Goal: Task Accomplishment & Management: Manage account settings

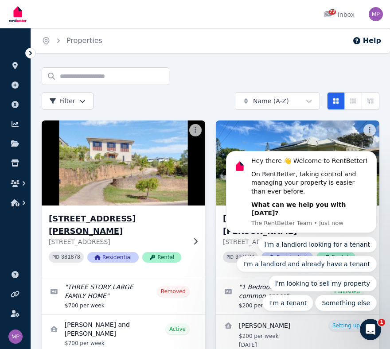
click at [154, 137] on img at bounding box center [123, 163] width 171 height 90
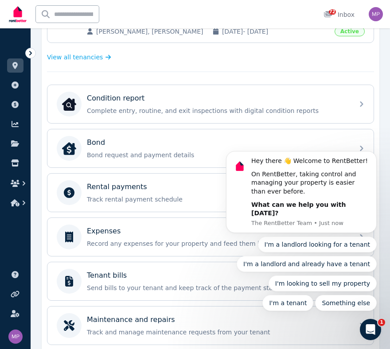
scroll to position [295, 0]
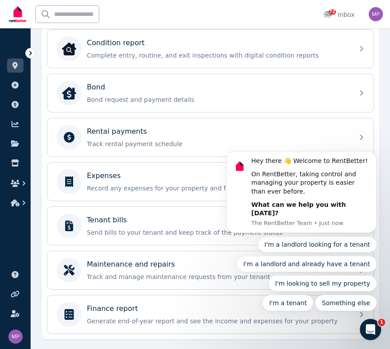
click at [356, 139] on body "Hey there 👋 Welcome to RentBetter! On RentBetter, taking control and managing y…" at bounding box center [301, 197] width 170 height 249
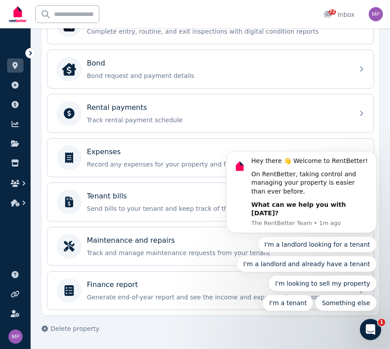
scroll to position [324, 0]
click at [354, 110] on body "Hey there 👋 Welcome to RentBetter! On RentBetter, taking control and managing y…" at bounding box center [301, 197] width 170 height 249
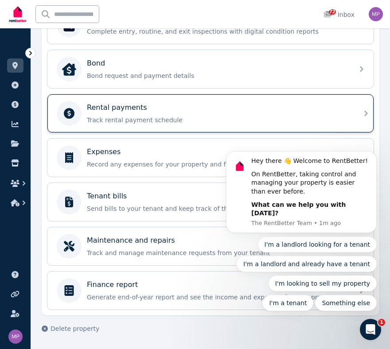
click at [119, 107] on p "Rental payments" at bounding box center [117, 107] width 60 height 11
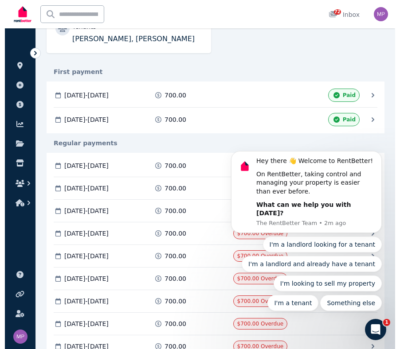
scroll to position [213, 0]
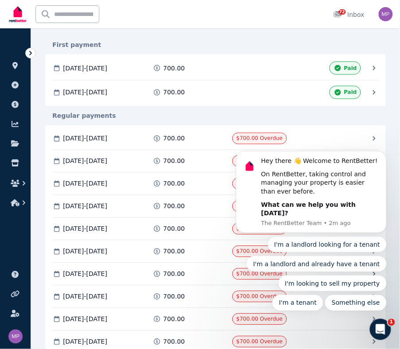
click at [368, 137] on body "Hey there 👋 Welcome to RentBetter! On RentBetter, taking control and managing y…" at bounding box center [311, 197] width 170 height 249
click at [368, 138] on body "Hey there 👋 Welcome to RentBetter! On RentBetter, taking control and managing y…" at bounding box center [311, 197] width 170 height 249
click at [382, 142] on body "Hey there 👋 Welcome to RentBetter! On RentBetter, taking control and managing y…" at bounding box center [311, 197] width 170 height 249
click at [155, 140] on icon at bounding box center [156, 139] width 9 height 6
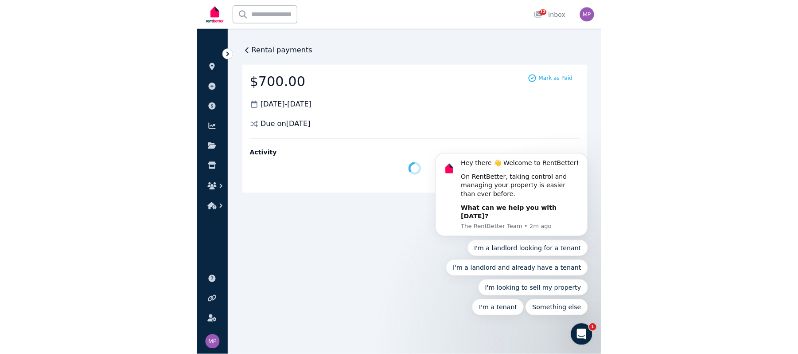
scroll to position [0, 0]
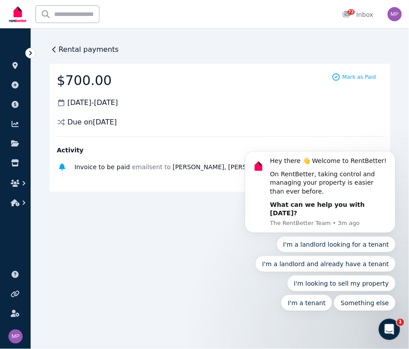
click at [348, 79] on body "Hey there 👋 Welcome to RentBetter! On RentBetter, taking control and managing y…" at bounding box center [319, 197] width 170 height 249
click at [347, 78] on body "Hey there 👋 Welcome to RentBetter! On RentBetter, taking control and managing y…" at bounding box center [319, 197] width 170 height 249
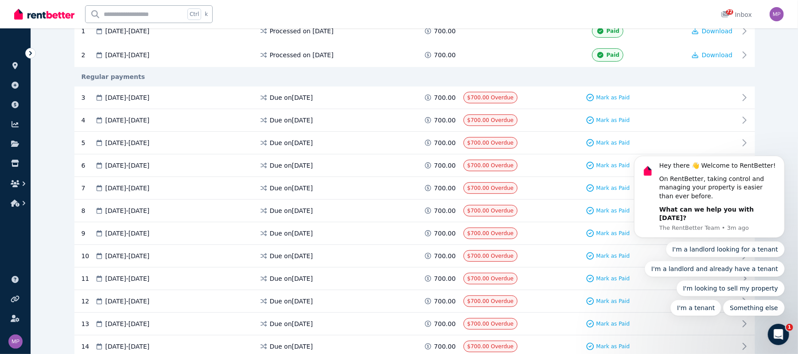
scroll to position [201, 0]
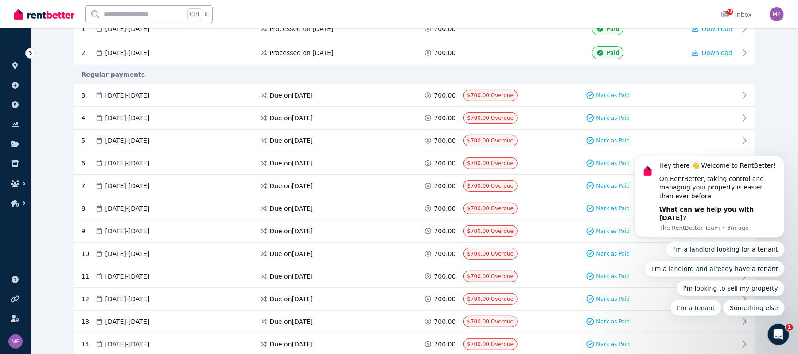
drag, startPoint x: 802, startPoint y: 47, endPoint x: 171, endPoint y: 19, distance: 631.2
click at [398, 93] on body "Hey there 👋 Welcome to RentBetter! On RentBetter, taking control and managing y…" at bounding box center [709, 201] width 170 height 249
click at [398, 94] on span "Mark as Paid" at bounding box center [613, 95] width 34 height 7
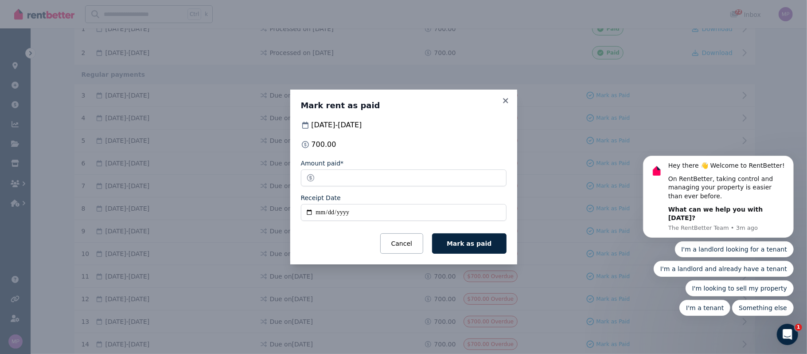
click at [321, 213] on input "Receipt Date" at bounding box center [404, 212] width 206 height 17
click at [309, 210] on input "Receipt Date" at bounding box center [404, 212] width 206 height 17
type input "**********"
click at [398, 245] on span "Mark as paid" at bounding box center [469, 243] width 45 height 7
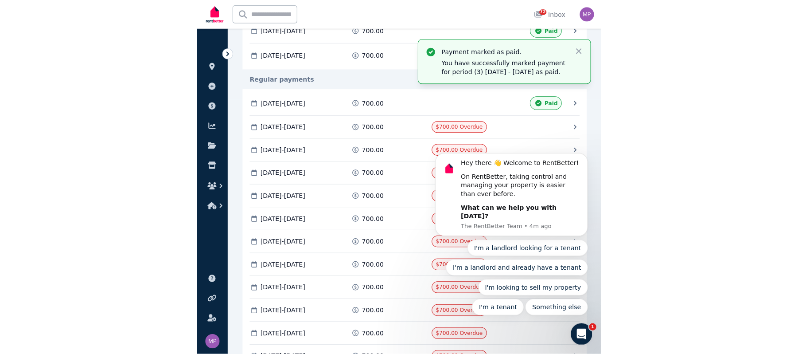
scroll to position [210, 0]
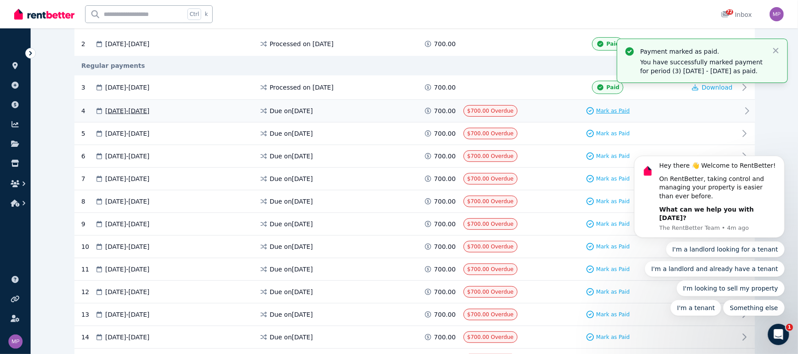
click at [398, 112] on span "Mark as Paid" at bounding box center [613, 110] width 34 height 7
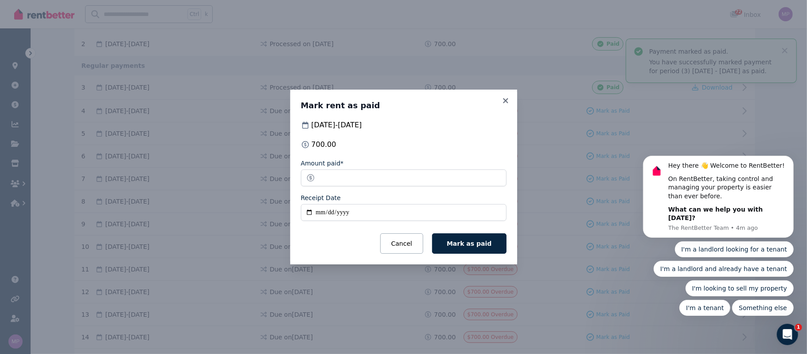
click at [310, 213] on input "Receipt Date" at bounding box center [404, 212] width 206 height 17
type input "**********"
click at [398, 247] on span "Mark as paid" at bounding box center [469, 243] width 45 height 7
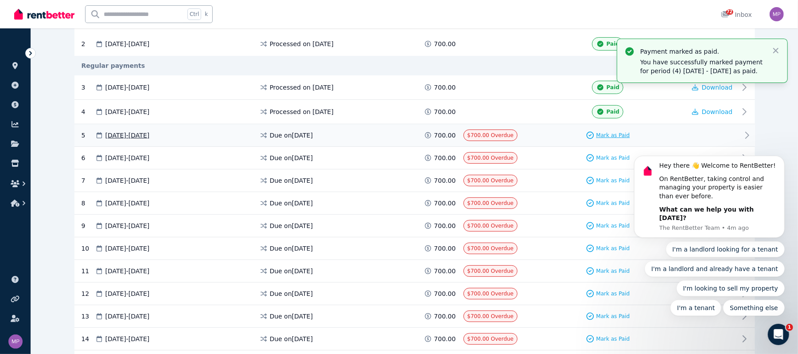
click at [398, 135] on span "Mark as Paid" at bounding box center [613, 135] width 34 height 7
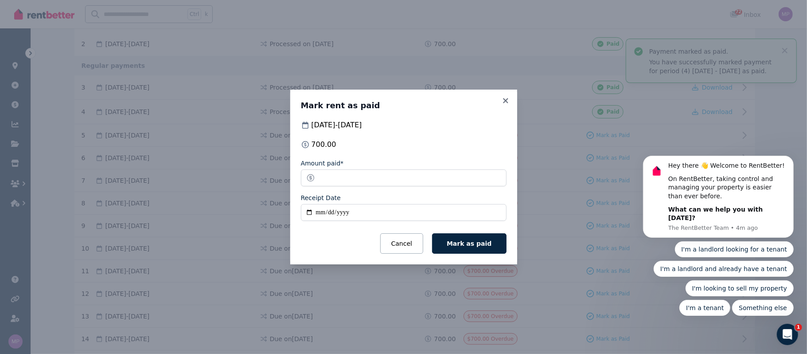
click at [308, 213] on input "Receipt Date" at bounding box center [404, 212] width 206 height 17
type input "**********"
click at [398, 244] on span "Mark as paid" at bounding box center [469, 243] width 45 height 7
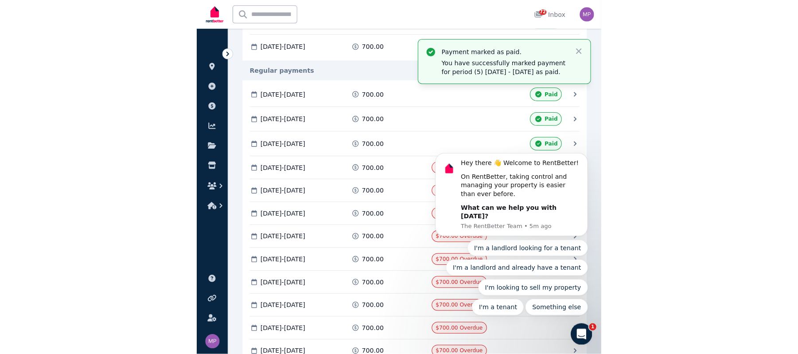
scroll to position [219, 0]
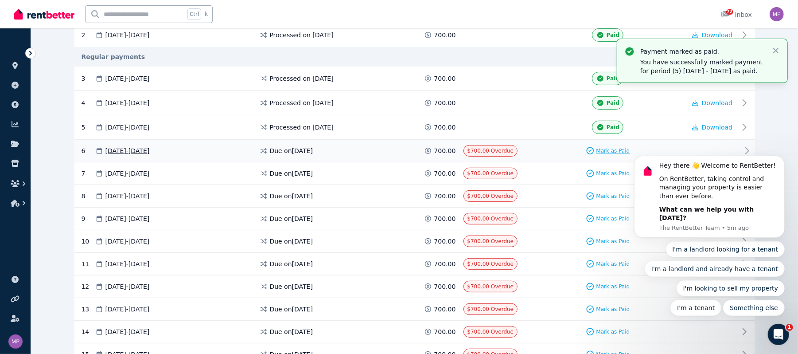
click at [398, 152] on span "Mark as Paid" at bounding box center [613, 150] width 34 height 7
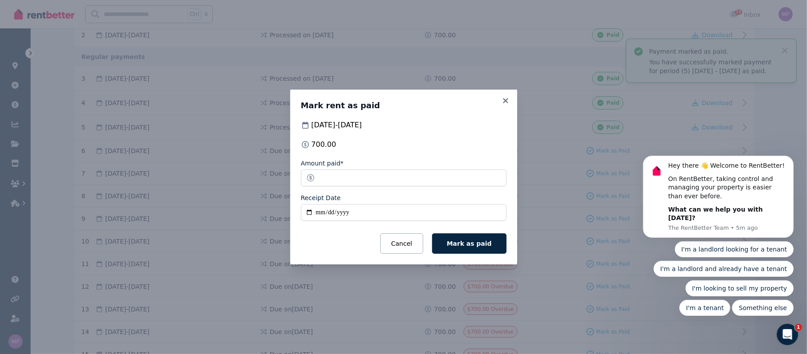
click at [308, 210] on input "Receipt Date" at bounding box center [404, 212] width 206 height 17
type input "**********"
click at [398, 248] on button "Mark as paid" at bounding box center [469, 243] width 74 height 20
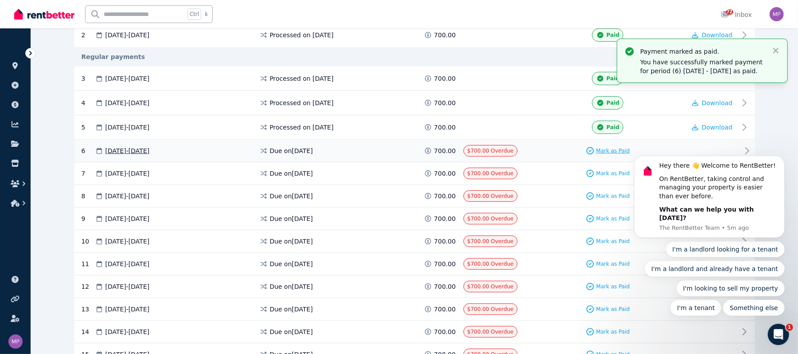
click at [398, 151] on span "Mark as Paid" at bounding box center [613, 150] width 34 height 7
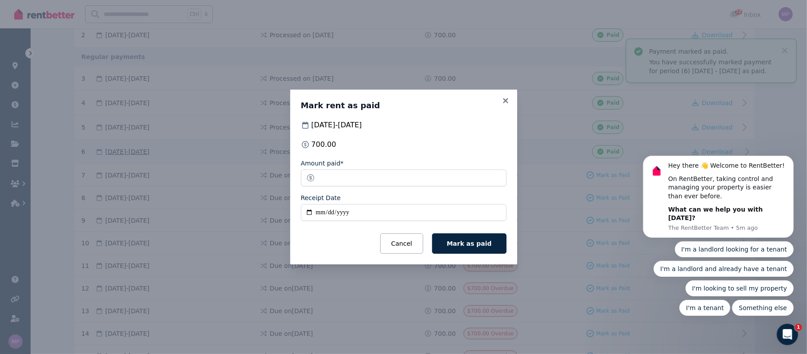
click at [309, 211] on input "Receipt Date" at bounding box center [404, 212] width 206 height 17
type input "**********"
click at [398, 245] on span "Mark as paid" at bounding box center [469, 243] width 45 height 7
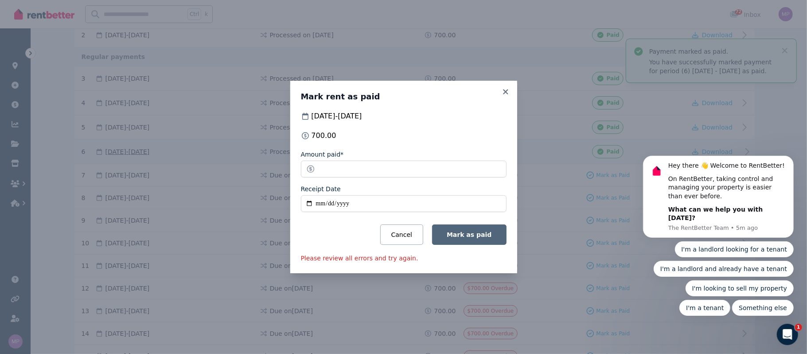
click at [398, 238] on span "Mark as paid" at bounding box center [469, 234] width 45 height 7
click at [398, 236] on span "Mark as paid" at bounding box center [469, 234] width 45 height 7
click at [354, 201] on input "**********" at bounding box center [404, 203] width 206 height 17
click at [398, 236] on span "Mark as paid" at bounding box center [469, 234] width 45 height 7
click at [398, 90] on icon at bounding box center [505, 91] width 5 height 5
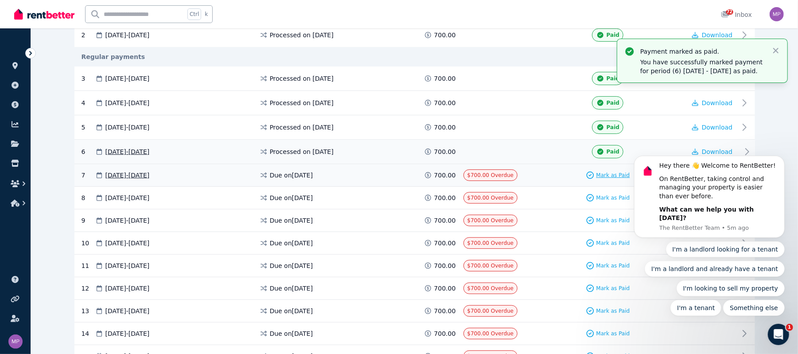
click at [398, 177] on span "Mark as Paid" at bounding box center [613, 174] width 34 height 7
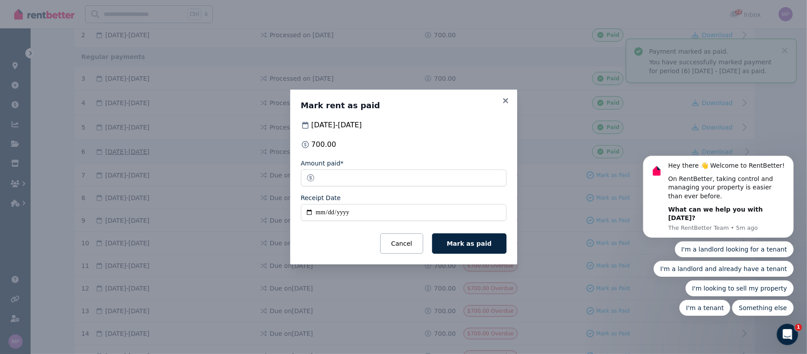
click at [307, 212] on input "Receipt Date" at bounding box center [404, 212] width 206 height 17
type input "**********"
click at [398, 240] on span "Mark as paid" at bounding box center [469, 243] width 45 height 7
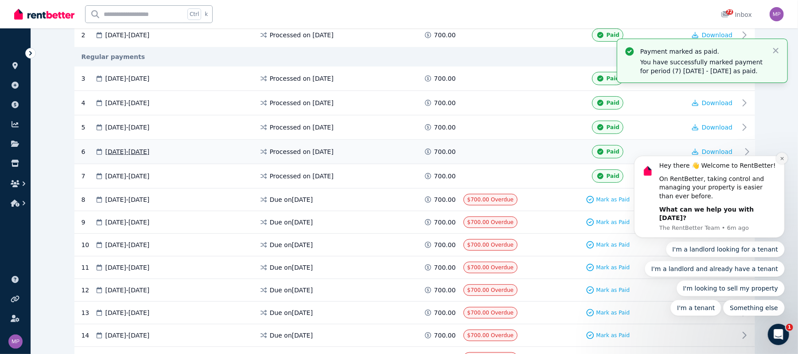
click at [398, 160] on icon "Dismiss notification" at bounding box center [781, 157] width 3 height 3
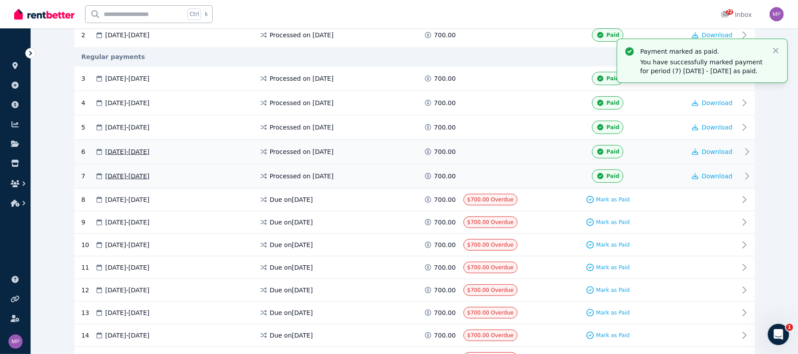
click at [398, 179] on span "Paid" at bounding box center [613, 175] width 13 height 7
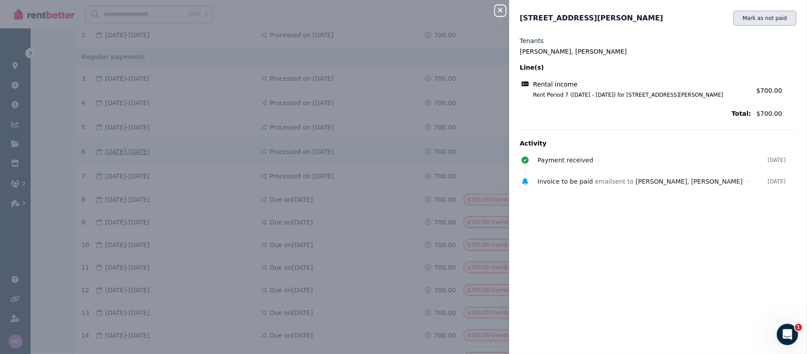
click at [398, 19] on button "Mark as not paid" at bounding box center [764, 18] width 63 height 15
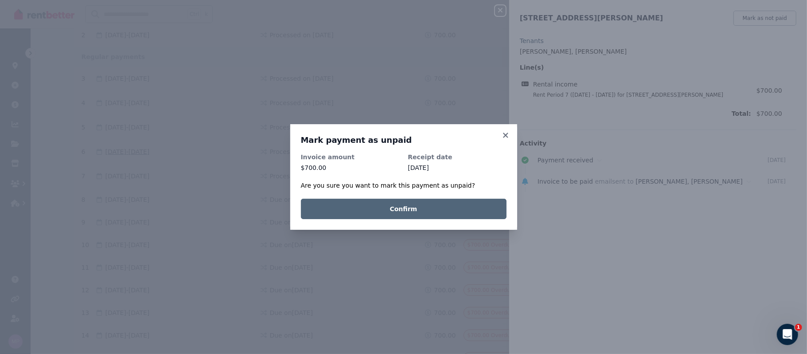
click at [398, 206] on button "Confirm" at bounding box center [404, 209] width 206 height 20
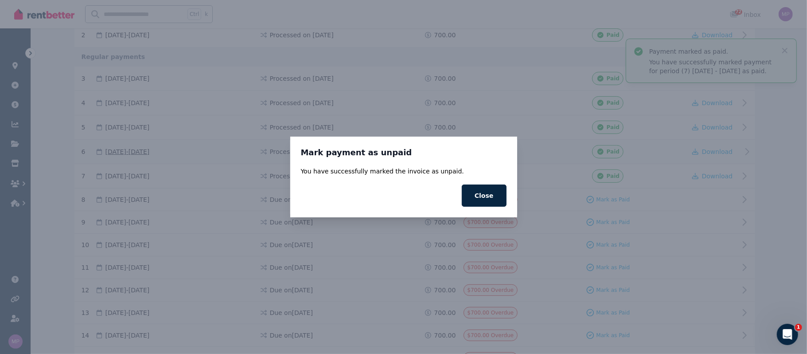
click at [398, 196] on button "Close" at bounding box center [484, 195] width 45 height 22
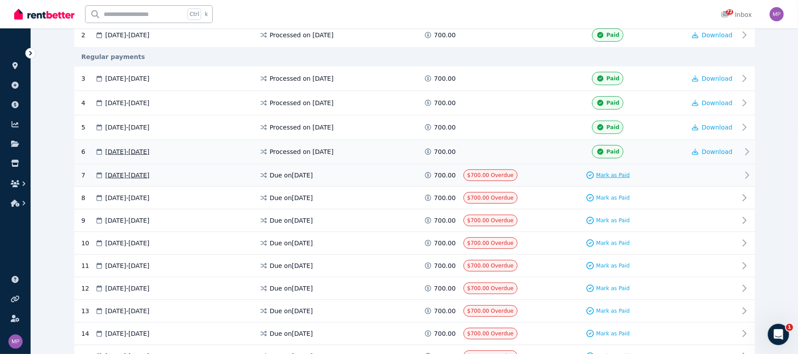
click at [398, 174] on span "Mark as Paid" at bounding box center [613, 174] width 34 height 7
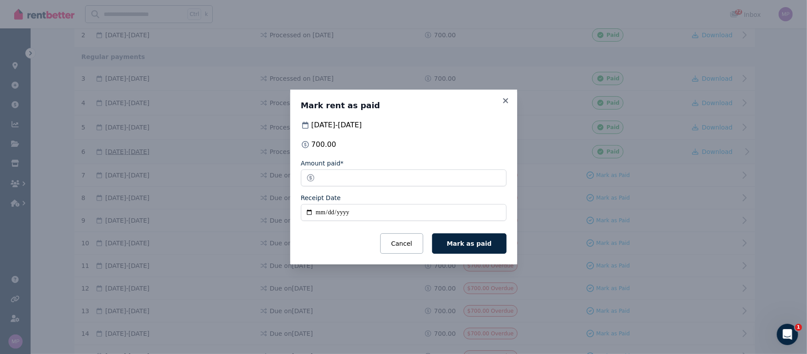
click at [309, 214] on input "Receipt Date" at bounding box center [404, 212] width 206 height 17
type input "**********"
click at [398, 246] on span "Mark as paid" at bounding box center [469, 243] width 45 height 7
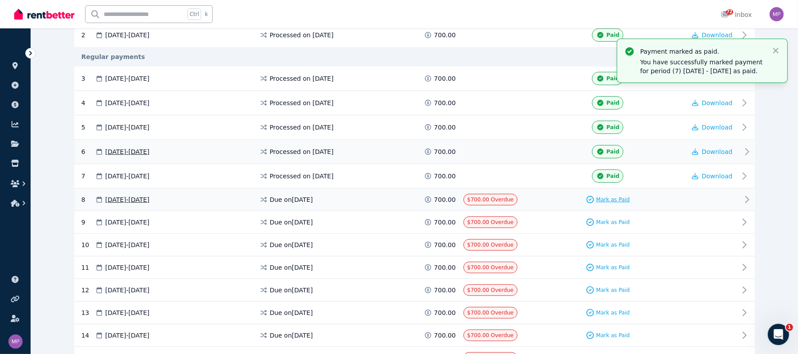
click at [398, 201] on span "Mark as Paid" at bounding box center [613, 199] width 34 height 7
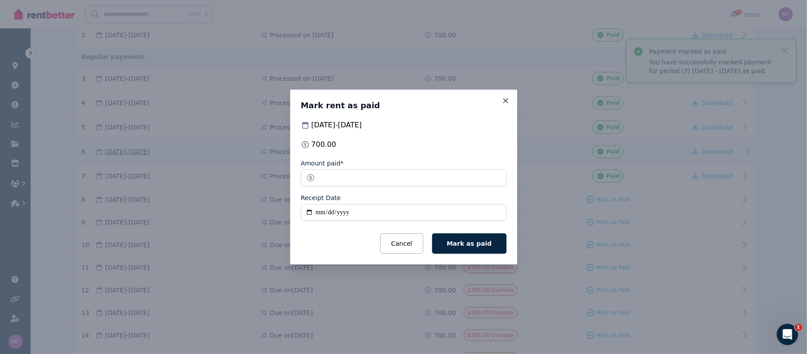
click at [310, 213] on input "Receipt Date" at bounding box center [404, 212] width 206 height 17
type input "**********"
click at [398, 246] on span "Mark as paid" at bounding box center [469, 243] width 45 height 7
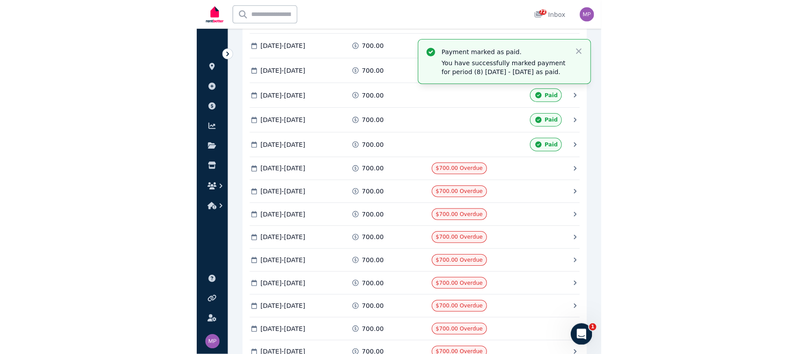
scroll to position [295, 0]
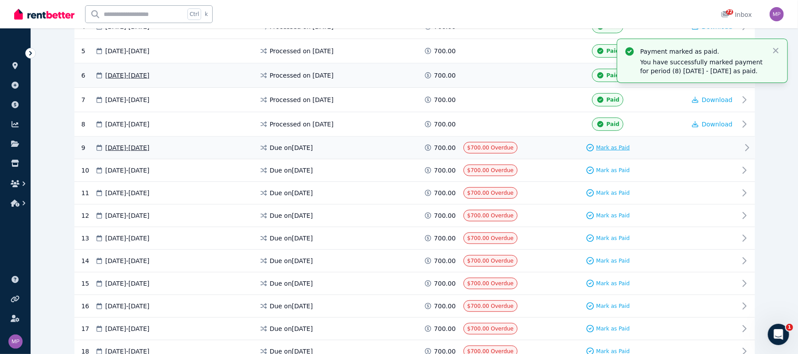
click at [398, 151] on span "Mark as Paid" at bounding box center [613, 147] width 34 height 7
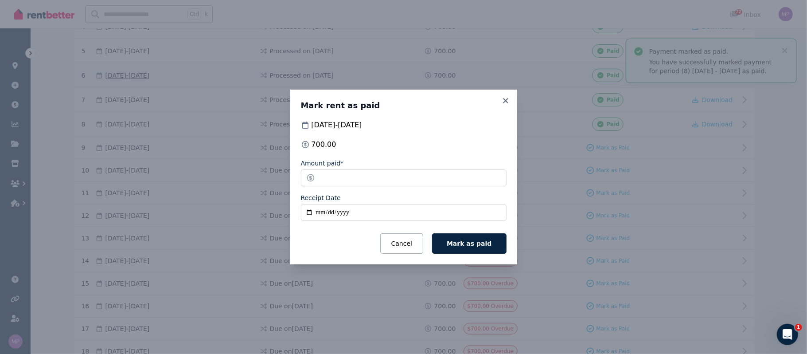
click at [309, 213] on input "Receipt Date" at bounding box center [404, 212] width 206 height 17
type input "**********"
click at [398, 244] on span "Mark as paid" at bounding box center [469, 243] width 45 height 7
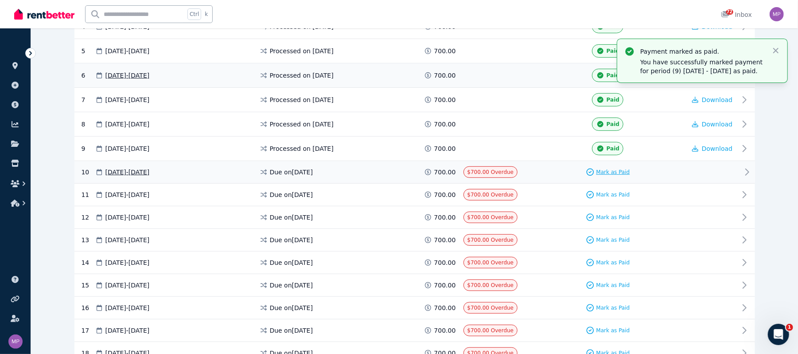
click at [398, 172] on span "Mark as Paid" at bounding box center [613, 171] width 34 height 7
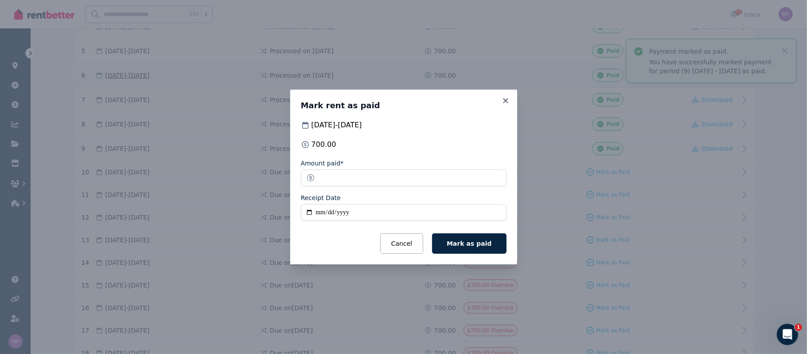
click at [307, 213] on input "Receipt Date" at bounding box center [404, 212] width 206 height 17
type input "**********"
click at [398, 244] on span "Mark as paid" at bounding box center [469, 243] width 45 height 7
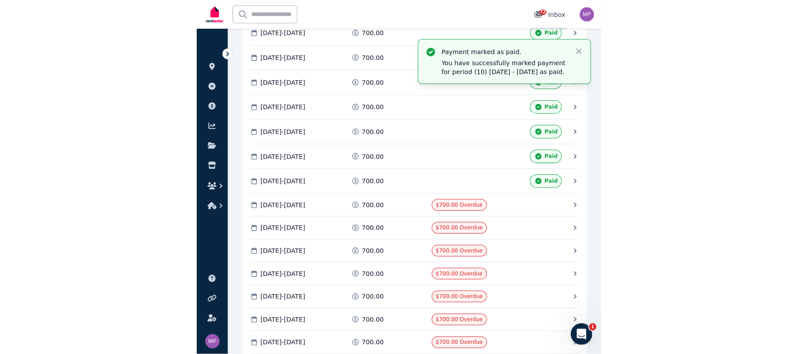
scroll to position [304, 0]
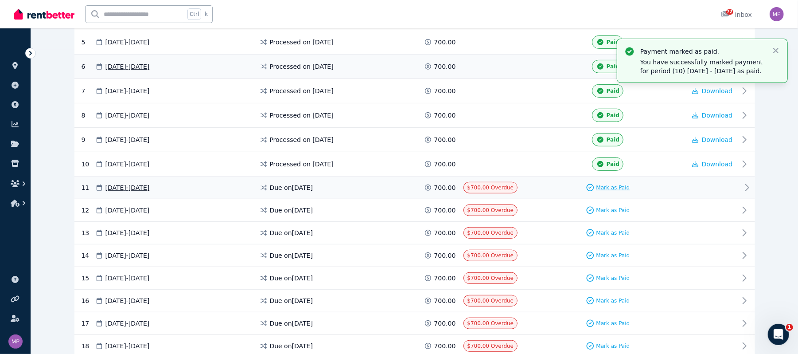
click at [398, 191] on span "Mark as Paid" at bounding box center [613, 187] width 34 height 7
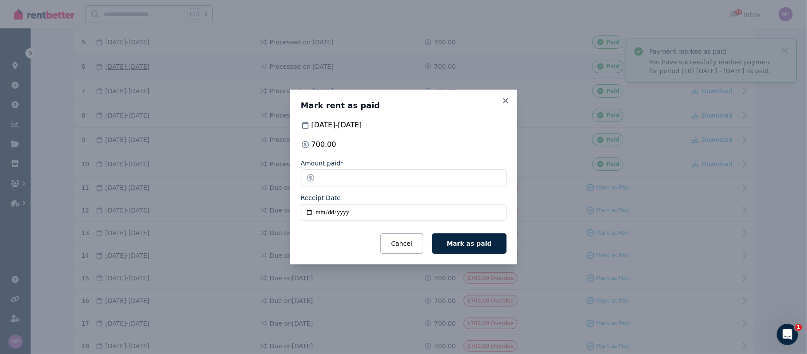
click at [307, 214] on input "Receipt Date" at bounding box center [404, 212] width 206 height 17
type input "**********"
click at [398, 244] on span "Mark as paid" at bounding box center [469, 243] width 45 height 7
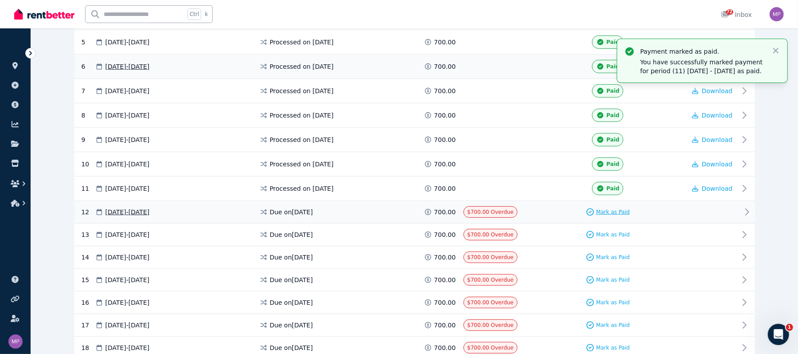
click at [398, 215] on span "Mark as Paid" at bounding box center [613, 211] width 34 height 7
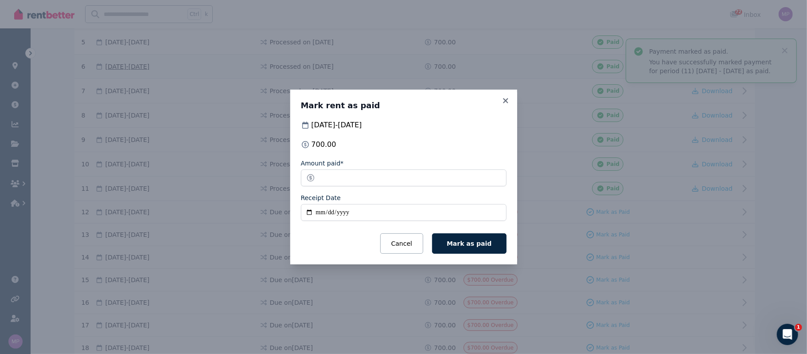
click at [312, 212] on input "Receipt Date" at bounding box center [404, 212] width 206 height 17
type input "**********"
click at [398, 243] on span "Mark as paid" at bounding box center [469, 243] width 45 height 7
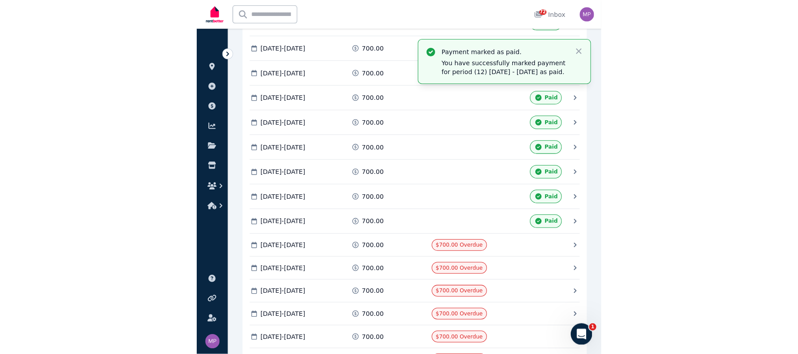
scroll to position [313, 0]
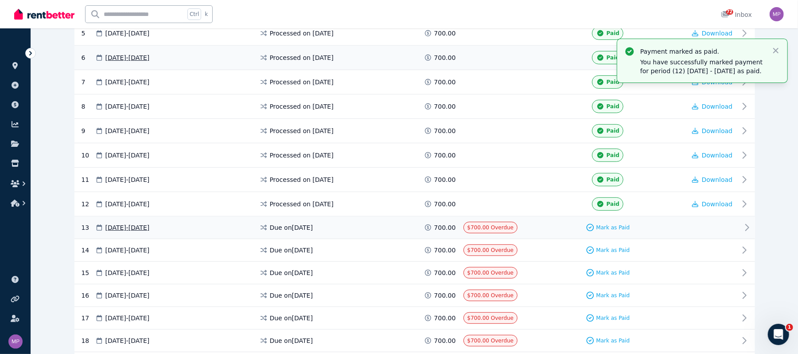
click at [398, 233] on icon at bounding box center [747, 227] width 11 height 11
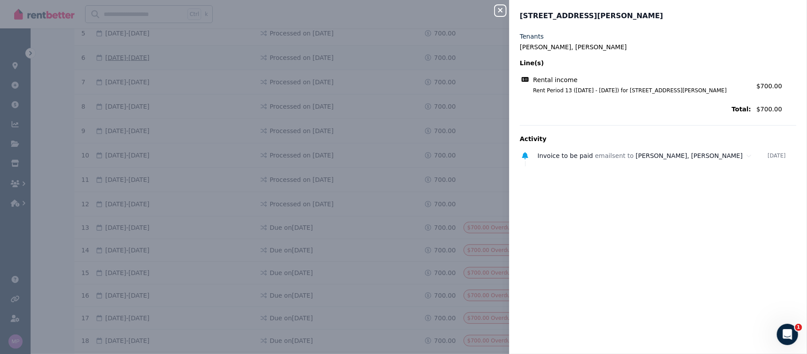
click at [398, 13] on icon "button" at bounding box center [500, 10] width 11 height 7
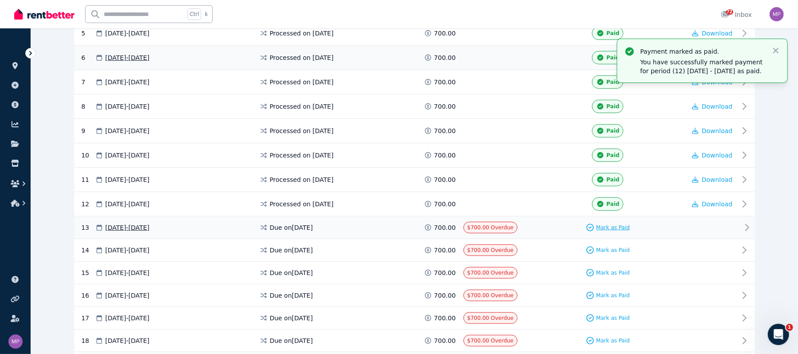
click at [398, 231] on span "Mark as Paid" at bounding box center [613, 227] width 34 height 7
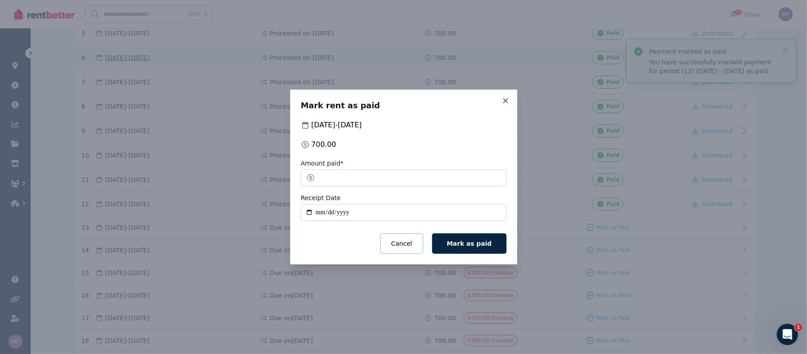
click at [308, 211] on input "Receipt Date" at bounding box center [404, 212] width 206 height 17
type input "**********"
click at [398, 245] on span "Mark as paid" at bounding box center [469, 243] width 45 height 7
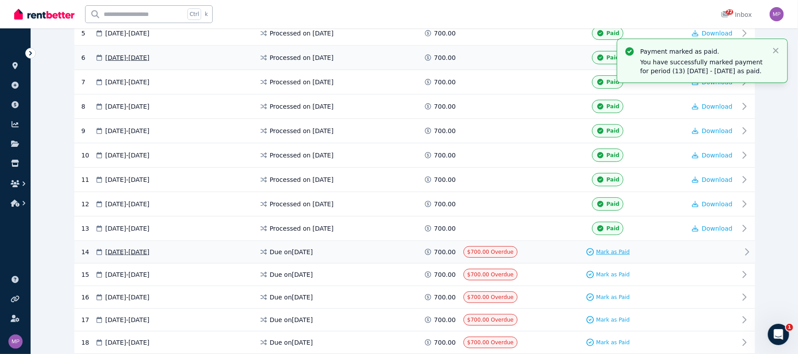
click at [398, 255] on span "Mark as Paid" at bounding box center [613, 251] width 34 height 7
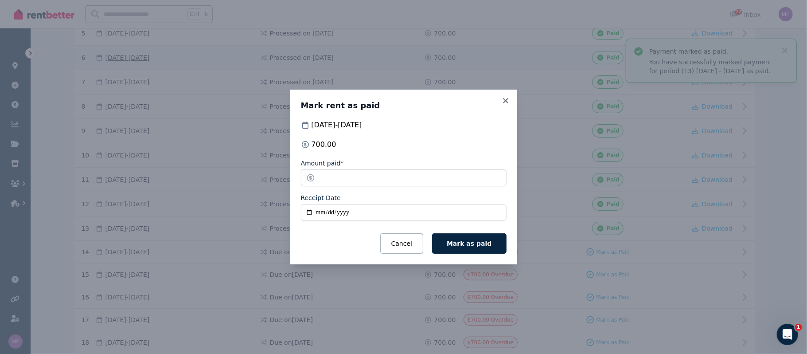
click at [310, 213] on input "Receipt Date" at bounding box center [404, 212] width 206 height 17
type input "**********"
click at [398, 241] on span "Mark as paid" at bounding box center [469, 243] width 45 height 7
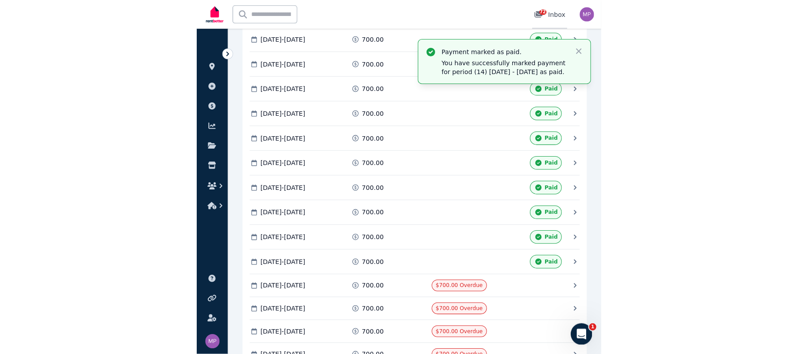
scroll to position [322, 0]
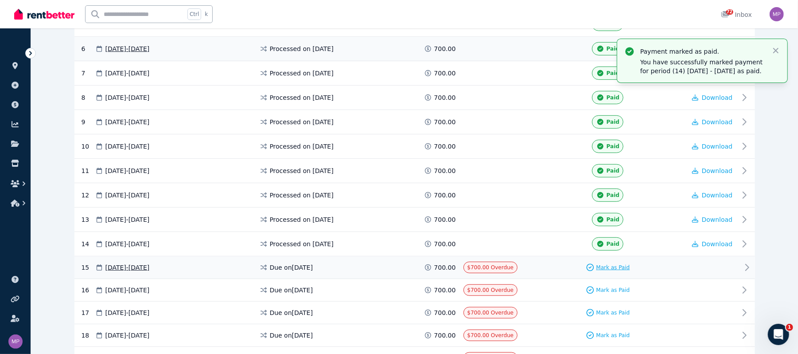
click at [398, 271] on span "Mark as Paid" at bounding box center [613, 267] width 34 height 7
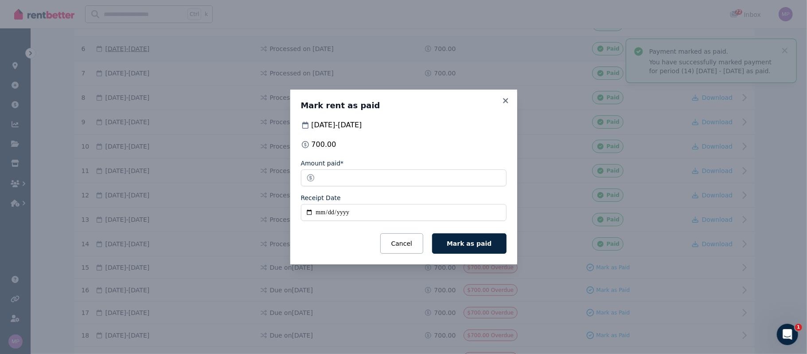
click at [309, 213] on input "Receipt Date" at bounding box center [404, 212] width 206 height 17
type input "**********"
click at [398, 249] on button "Mark as paid" at bounding box center [469, 243] width 74 height 20
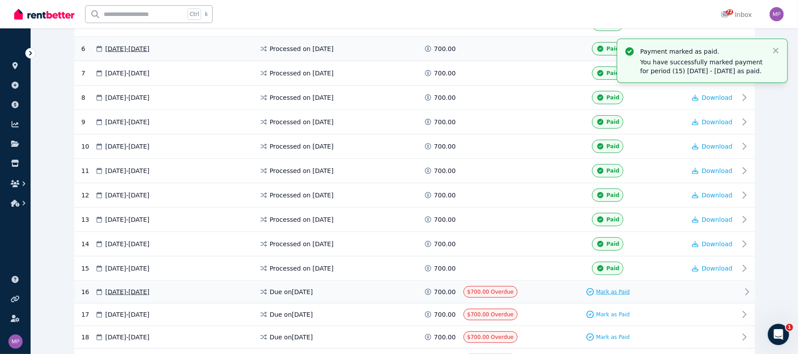
click at [398, 295] on span "Mark as Paid" at bounding box center [613, 291] width 34 height 7
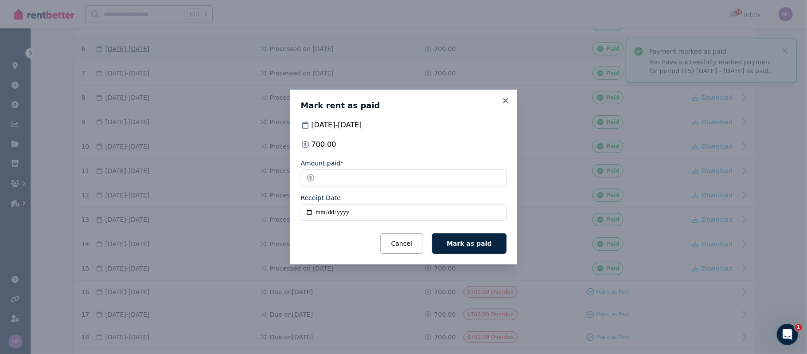
click at [312, 213] on input "Receipt Date" at bounding box center [404, 212] width 206 height 17
type input "**********"
click at [398, 245] on span "Mark as paid" at bounding box center [469, 243] width 45 height 7
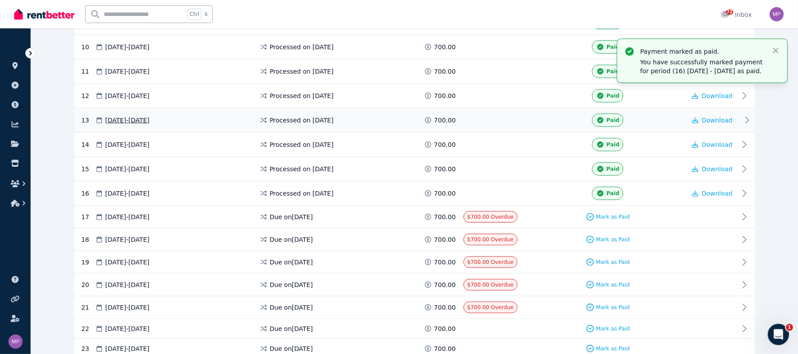
scroll to position [449, 0]
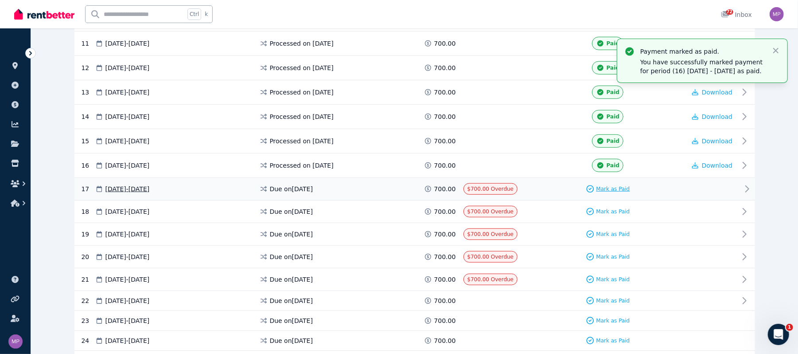
click at [398, 192] on span "Mark as Paid" at bounding box center [613, 188] width 34 height 7
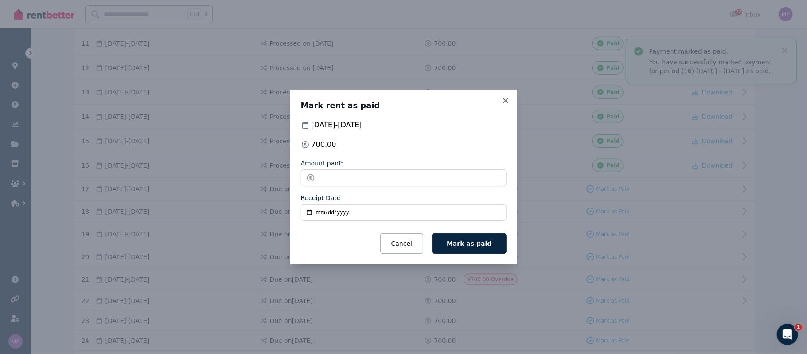
click at [308, 211] on input "Receipt Date" at bounding box center [404, 212] width 206 height 17
type input "**********"
click at [398, 243] on span "Mark as paid" at bounding box center [469, 243] width 45 height 7
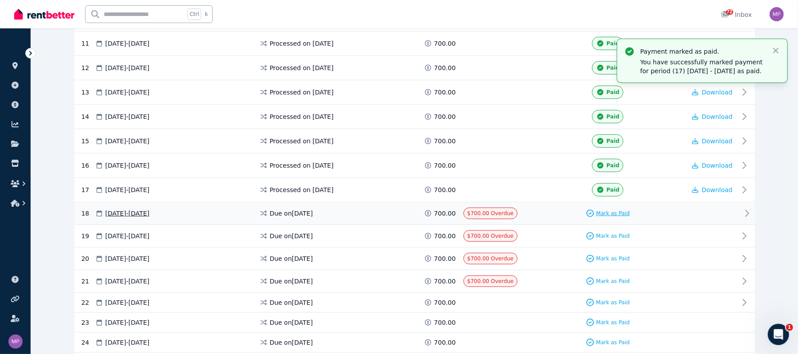
click at [398, 217] on span "Mark as Paid" at bounding box center [613, 213] width 34 height 7
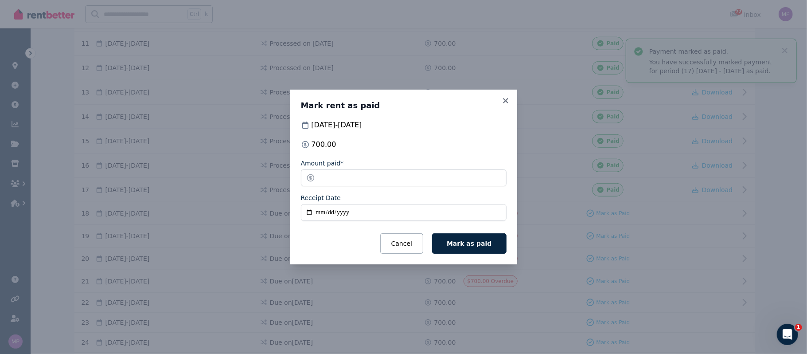
click at [307, 210] on input "Receipt Date" at bounding box center [404, 212] width 206 height 17
type input "**********"
click at [398, 245] on span "Mark as paid" at bounding box center [469, 243] width 45 height 7
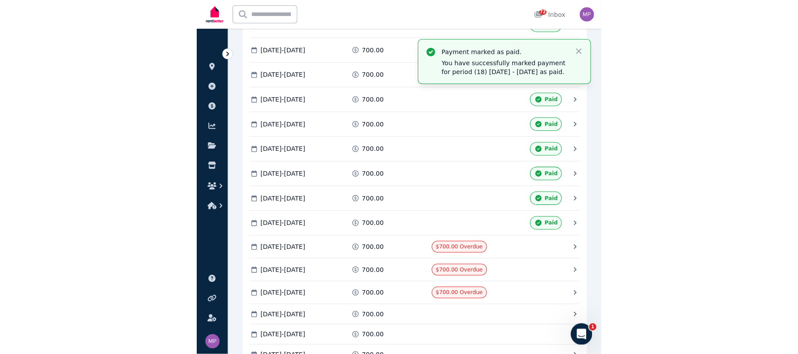
scroll to position [458, 0]
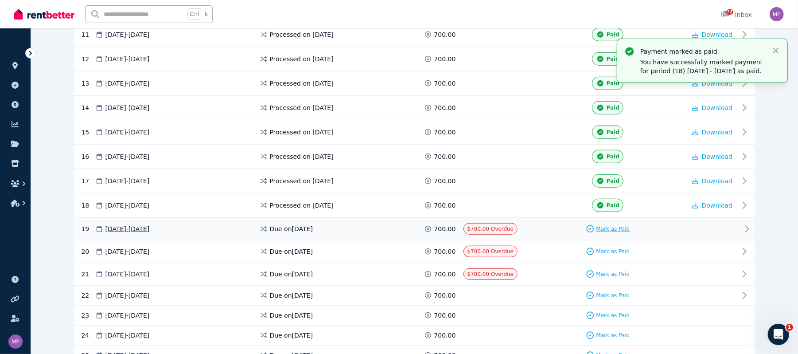
click at [398, 232] on span "Mark as Paid" at bounding box center [613, 228] width 34 height 7
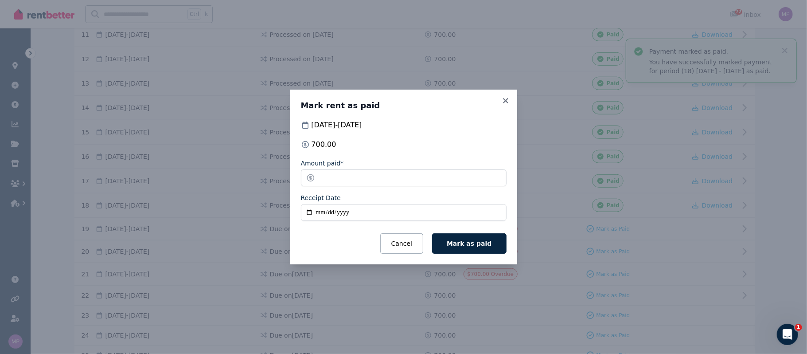
click at [308, 211] on input "Receipt Date" at bounding box center [404, 212] width 206 height 17
type input "**********"
click at [398, 247] on span "Mark as paid" at bounding box center [469, 243] width 45 height 7
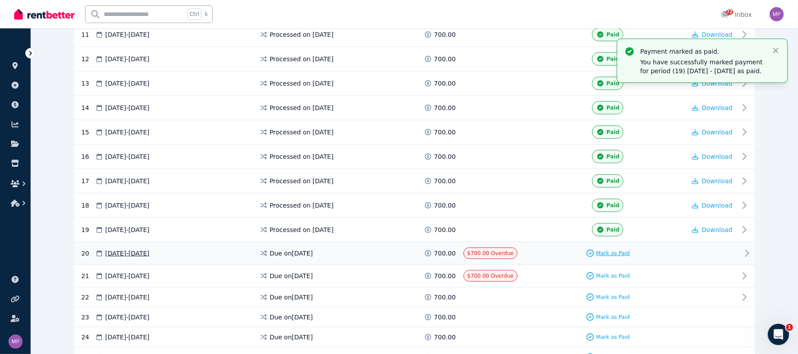
click at [398, 257] on span "Mark as Paid" at bounding box center [613, 252] width 34 height 7
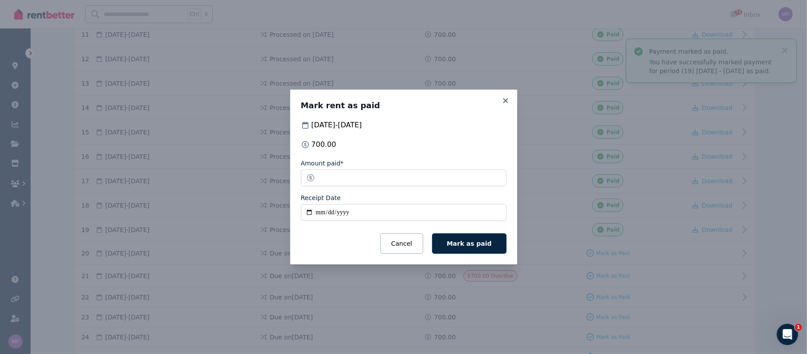
click at [305, 214] on input "Receipt Date" at bounding box center [404, 212] width 206 height 17
type input "**********"
click at [398, 237] on button "Mark as paid" at bounding box center [469, 243] width 74 height 20
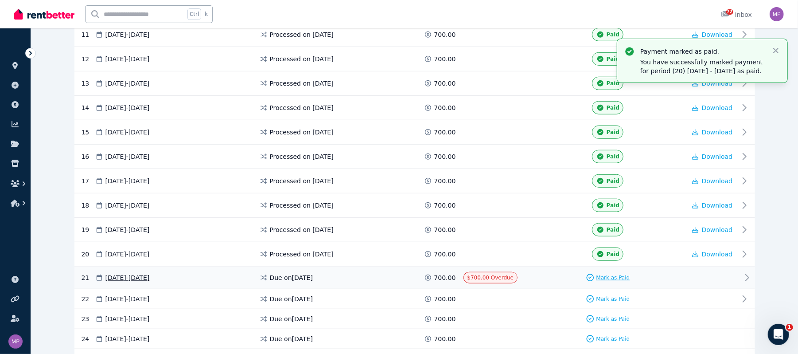
click at [398, 281] on span "Mark as Paid" at bounding box center [613, 277] width 34 height 7
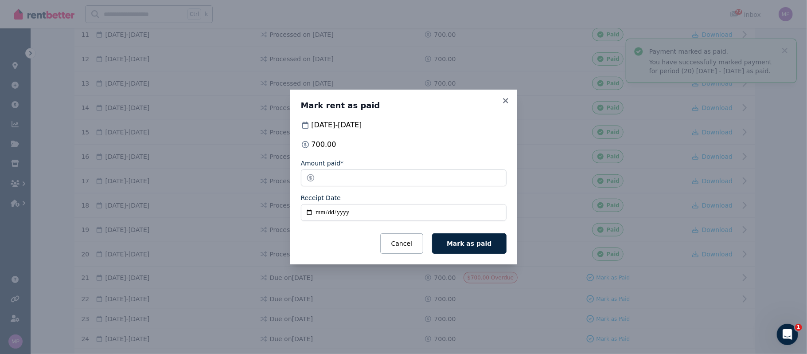
click at [311, 211] on input "Receipt Date" at bounding box center [404, 212] width 206 height 17
type input "**********"
click at [398, 246] on span "Mark as paid" at bounding box center [469, 243] width 45 height 7
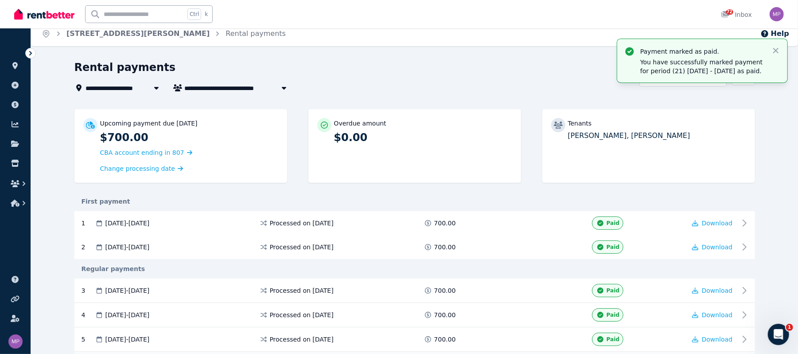
scroll to position [0, 0]
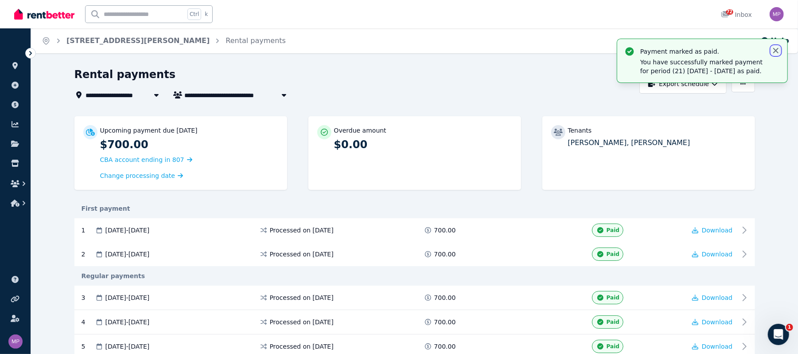
click at [398, 51] on icon "button" at bounding box center [775, 50] width 9 height 9
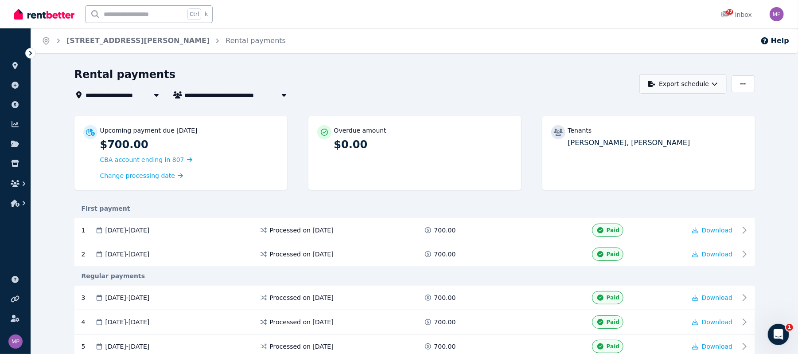
click at [398, 87] on button "Export schedule" at bounding box center [682, 83] width 87 height 19
click at [398, 109] on p "PDF" at bounding box center [655, 106] width 19 height 9
click at [68, 41] on link "[STREET_ADDRESS][PERSON_NAME]" at bounding box center [137, 40] width 143 height 8
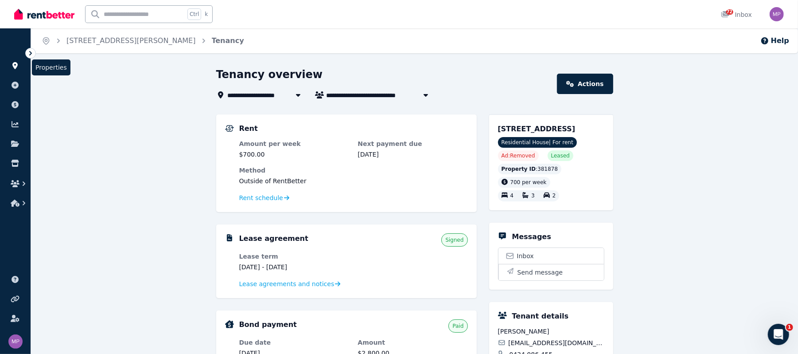
click at [18, 64] on icon at bounding box center [15, 65] width 9 height 7
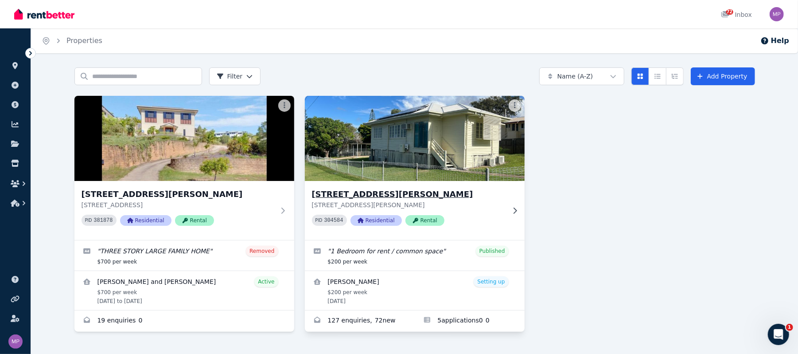
click at [398, 211] on icon at bounding box center [514, 210] width 9 height 7
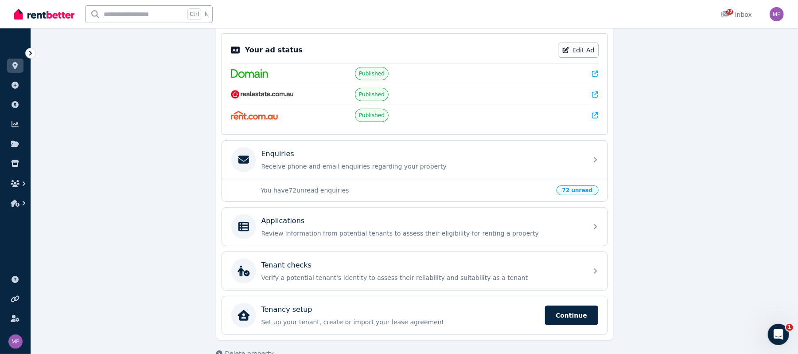
scroll to position [202, 0]
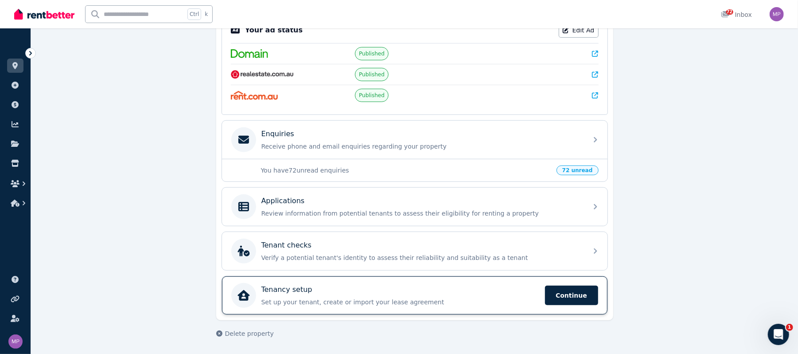
click at [398, 295] on div "Tenancy setup Set up your tenant, create or import your lease agreement Continue" at bounding box center [400, 295] width 278 height 22
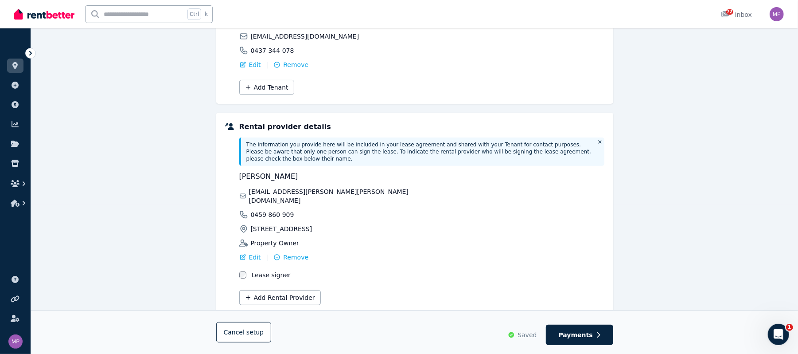
scroll to position [162, 0]
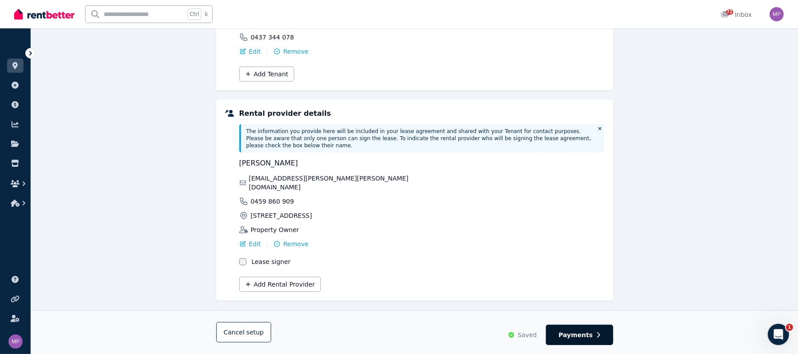
click at [398, 335] on button "Payments" at bounding box center [579, 334] width 67 height 20
select select "**********"
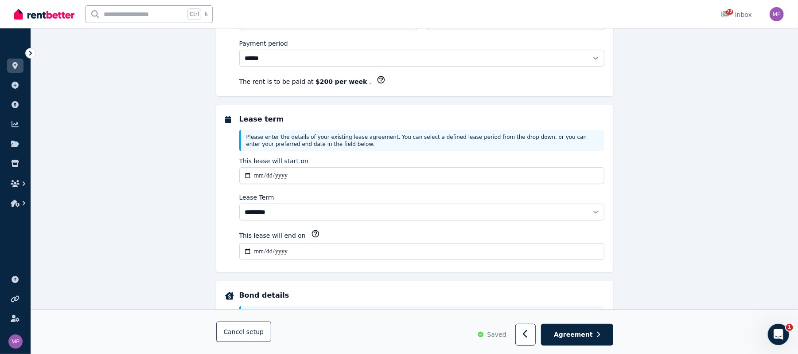
scroll to position [0, 0]
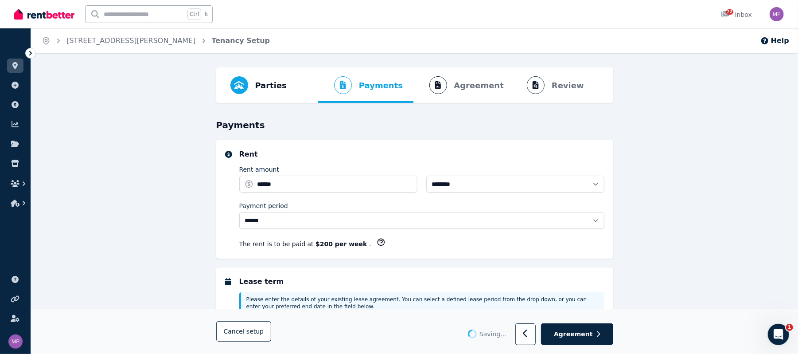
select select "**********"
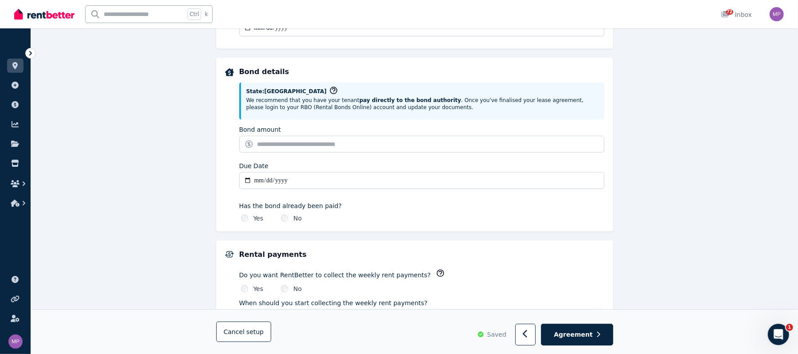
scroll to position [365, 0]
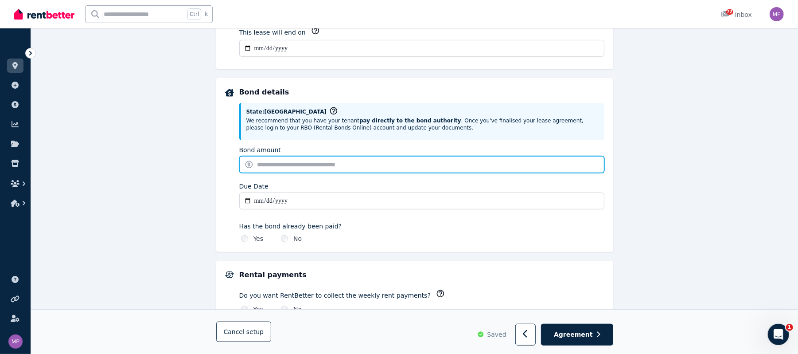
click at [297, 165] on input "Bond amount" at bounding box center [421, 164] width 365 height 17
type input "***"
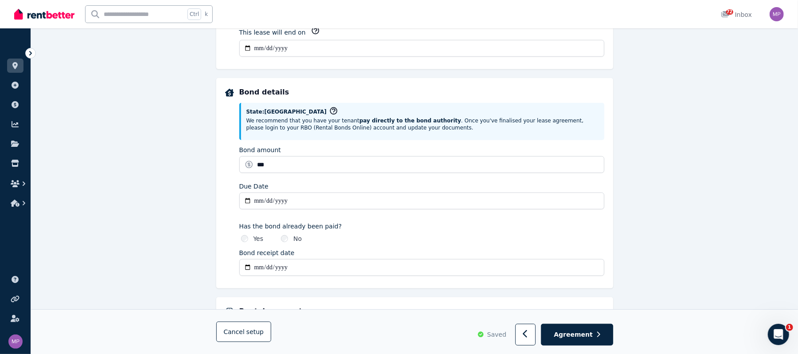
click at [261, 269] on input "**********" at bounding box center [421, 267] width 365 height 17
click at [248, 269] on input "**********" at bounding box center [421, 267] width 365 height 17
type input "**********"
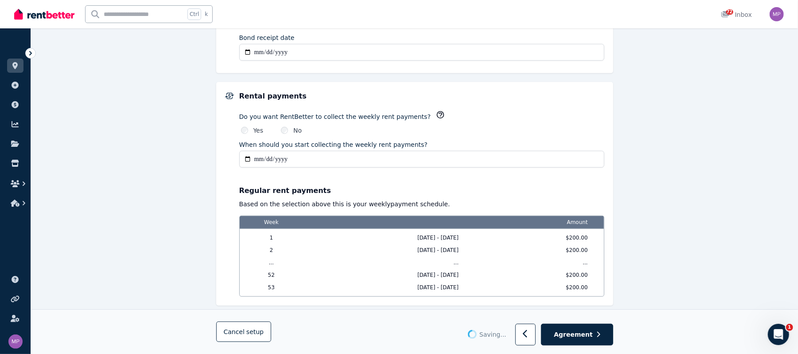
scroll to position [601, 0]
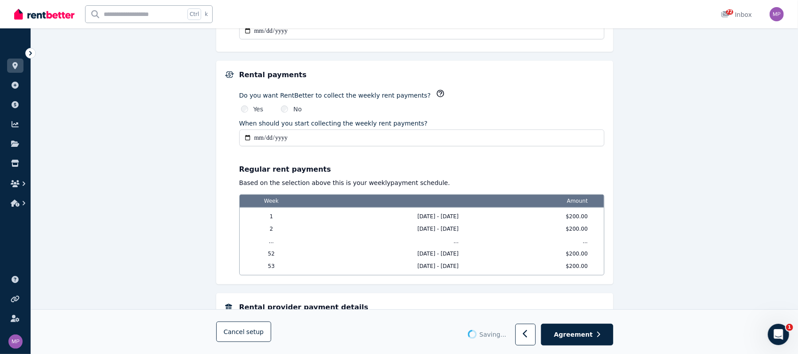
type input "**********"
type input "******"
type input "**********"
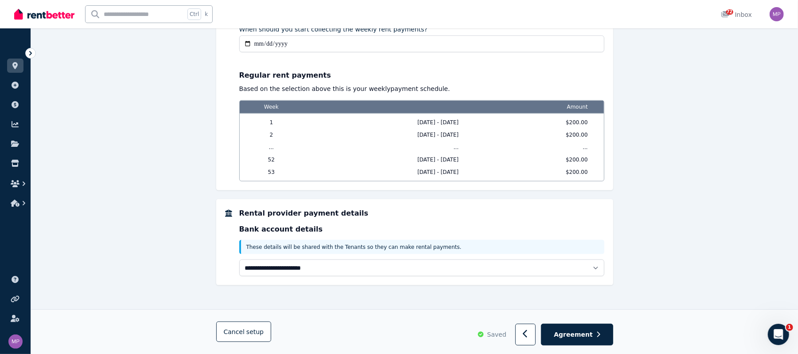
scroll to position [697, 0]
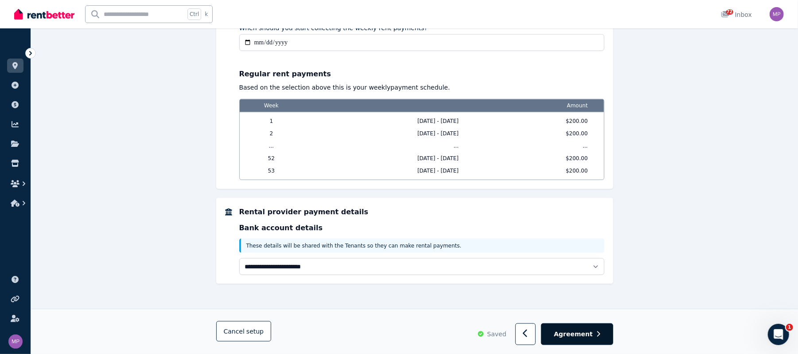
click at [398, 335] on icon "button" at bounding box center [598, 334] width 4 height 6
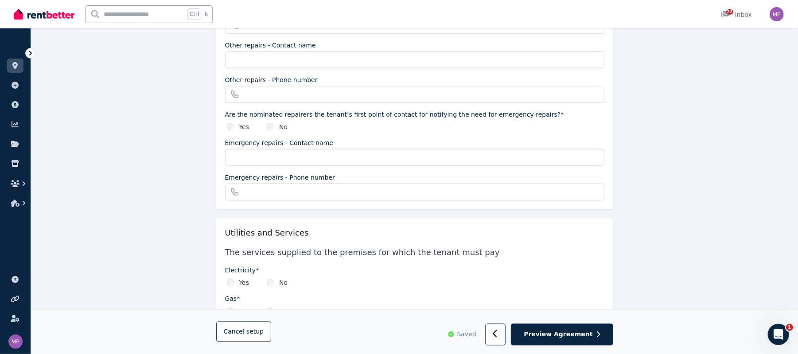
scroll to position [1004, 0]
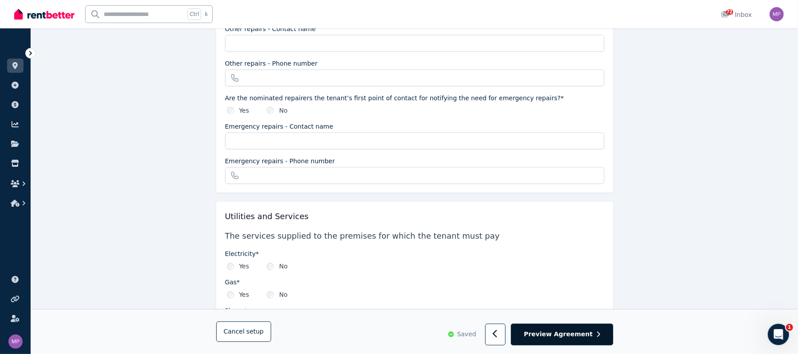
click at [398, 337] on button "Preview Agreement" at bounding box center [562, 334] width 102 height 22
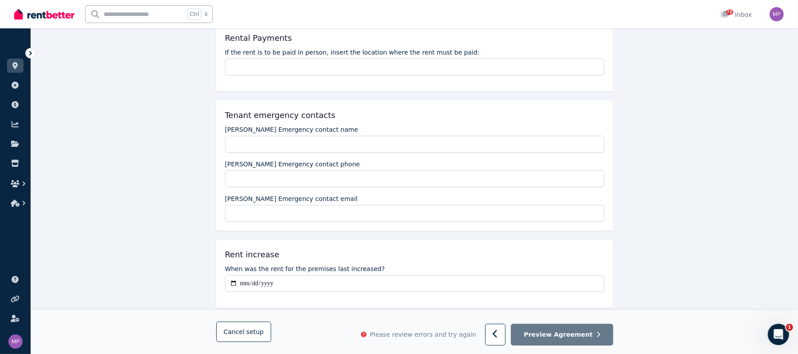
scroll to position [0, 0]
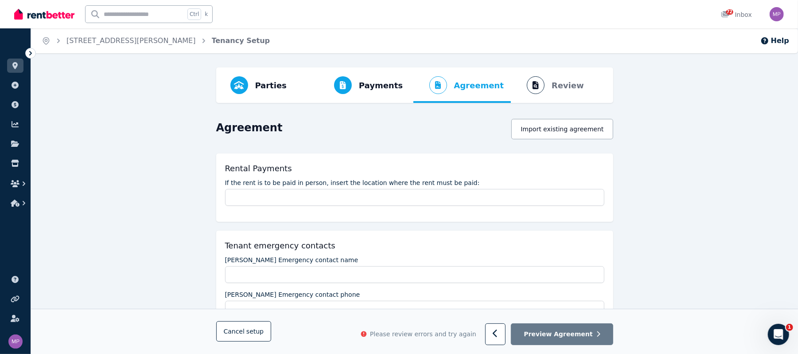
click at [9, 68] on link at bounding box center [15, 65] width 16 height 14
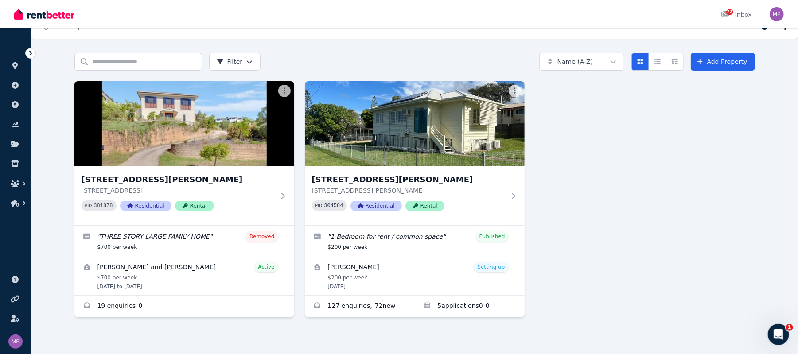
scroll to position [19, 0]
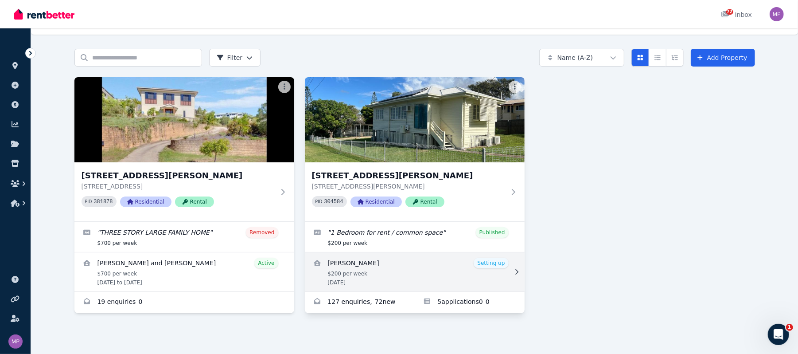
click at [351, 265] on link "View details for Samuel Appleton" at bounding box center [415, 271] width 220 height 39
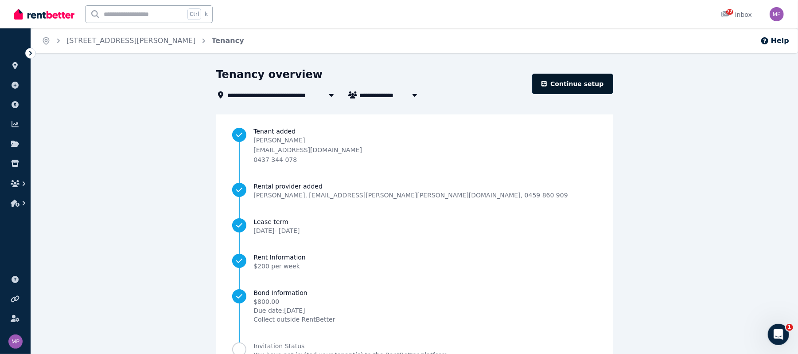
click at [398, 86] on link "Continue setup" at bounding box center [572, 84] width 81 height 20
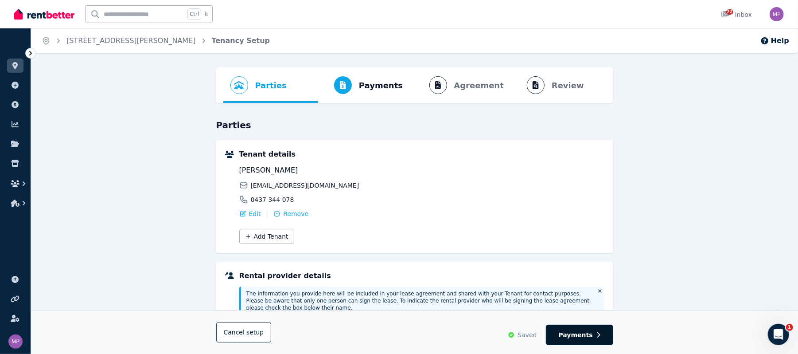
click at [398, 336] on button "Payments" at bounding box center [579, 334] width 67 height 20
select select "**********"
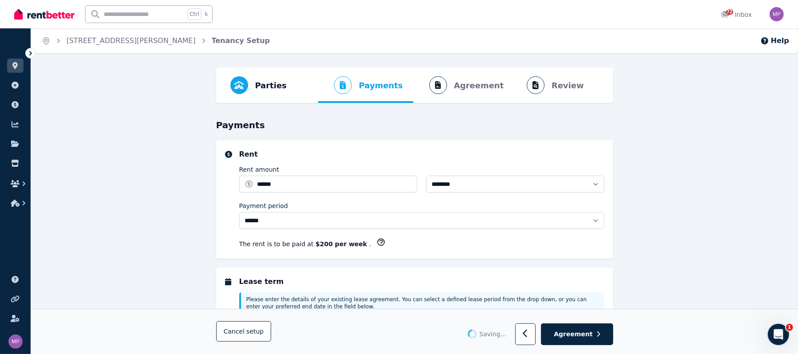
select select "**********"
click at [398, 331] on span "Agreement" at bounding box center [573, 334] width 39 height 9
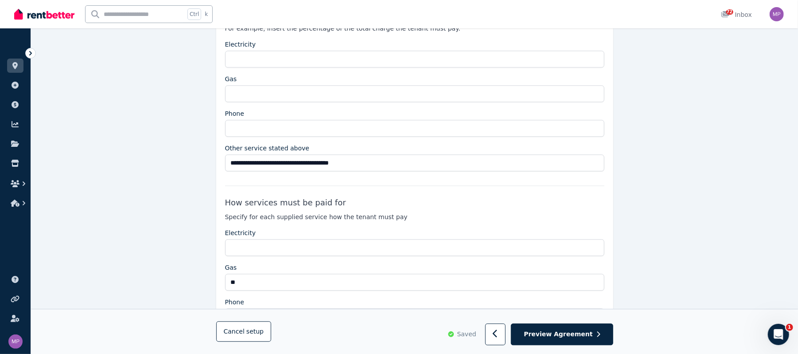
scroll to position [1622, 0]
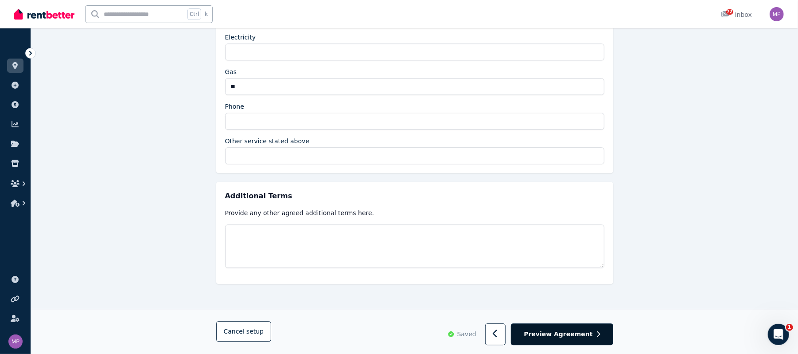
click at [398, 334] on button "Preview Agreement" at bounding box center [562, 334] width 102 height 22
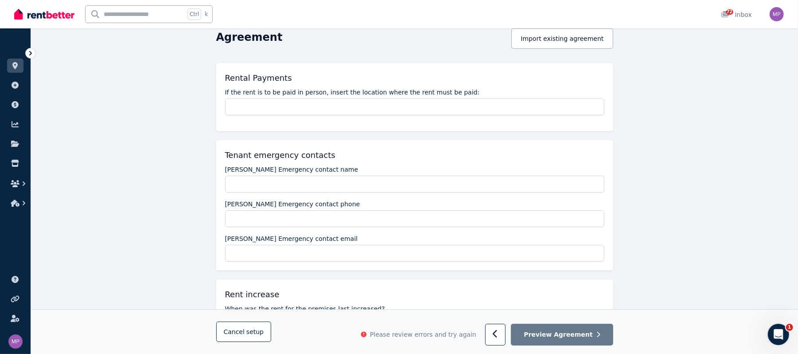
scroll to position [0, 0]
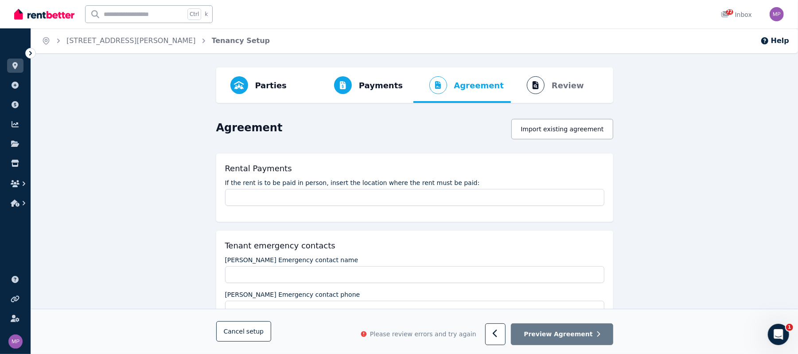
click at [212, 39] on span "Tenancy Setup" at bounding box center [241, 40] width 58 height 11
click at [120, 43] on link "[STREET_ADDRESS][PERSON_NAME]" at bounding box center [130, 40] width 129 height 8
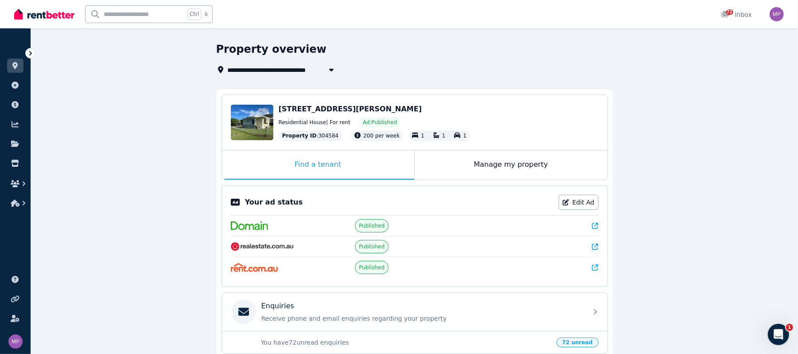
scroll to position [25, 0]
click at [398, 174] on div "Manage my property" at bounding box center [511, 165] width 193 height 29
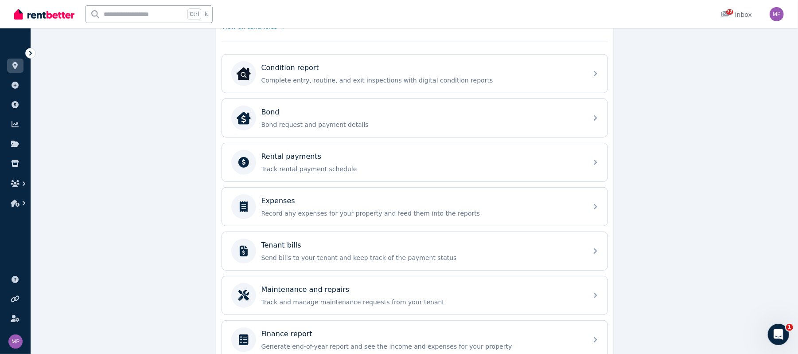
scroll to position [364, 0]
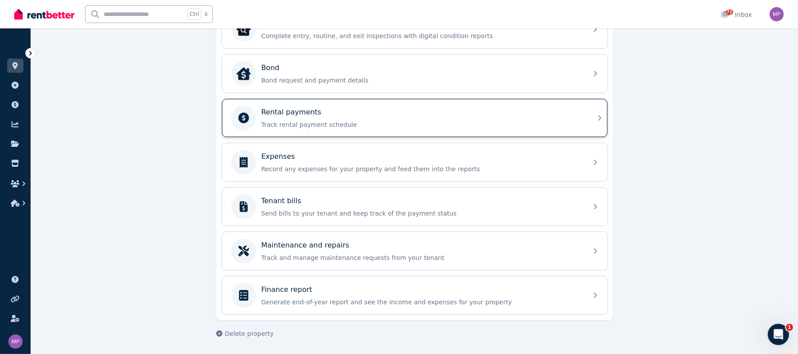
click at [398, 120] on div "Rental payments Track rental payment schedule" at bounding box center [415, 118] width 386 height 38
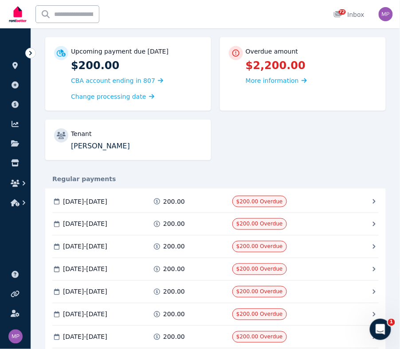
scroll to position [59, 0]
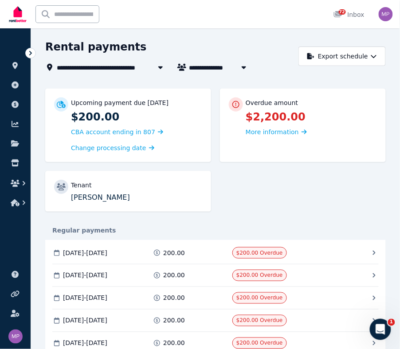
scroll to position [0, 0]
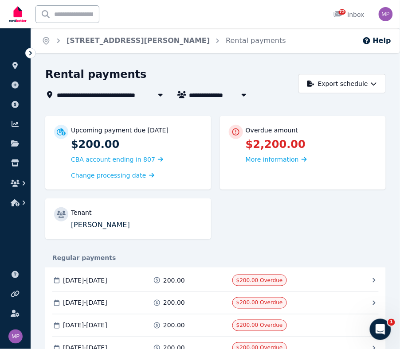
click at [342, 217] on div "Upcoming payment due [DATE] $200.00 CBA account ending in 807 Change processing…" at bounding box center [215, 182] width 340 height 132
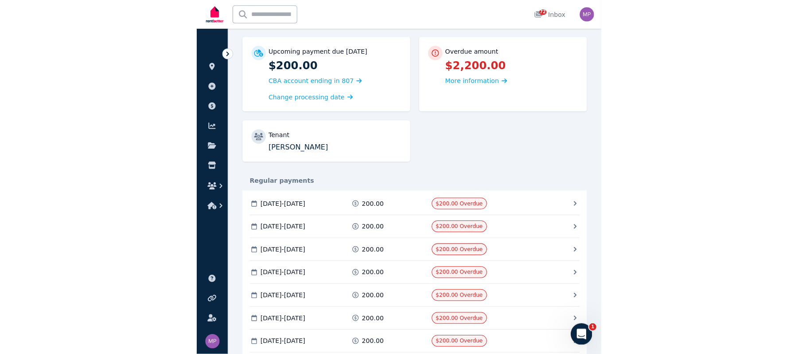
scroll to position [118, 0]
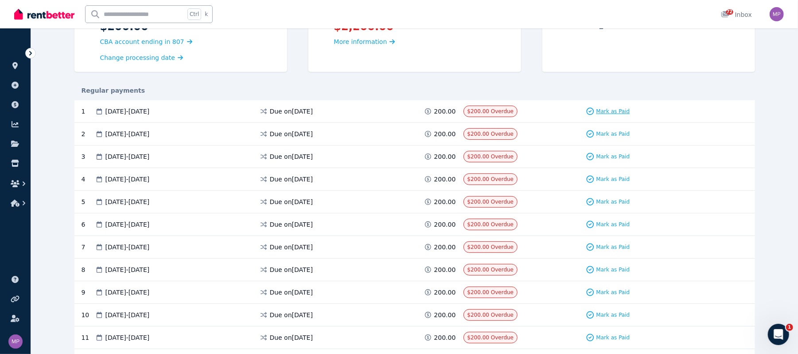
click at [398, 110] on span "Mark as Paid" at bounding box center [613, 111] width 34 height 7
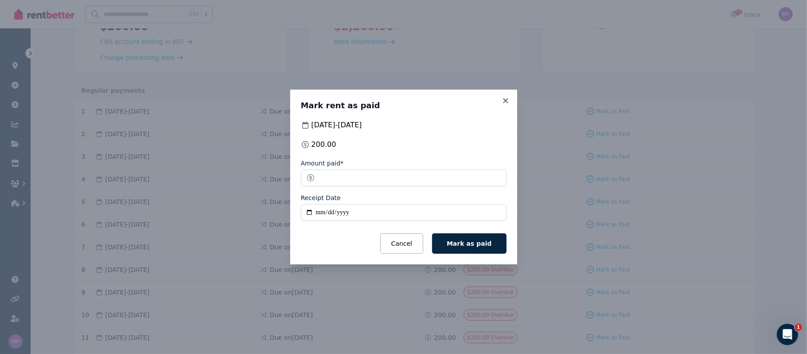
click at [311, 213] on input "Receipt Date" at bounding box center [404, 212] width 206 height 17
type input "**********"
click at [398, 245] on span "Mark as paid" at bounding box center [469, 243] width 45 height 7
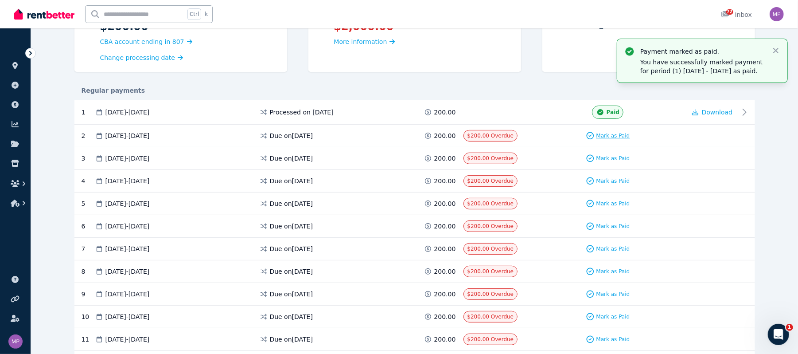
click at [398, 135] on span "Mark as Paid" at bounding box center [613, 135] width 34 height 7
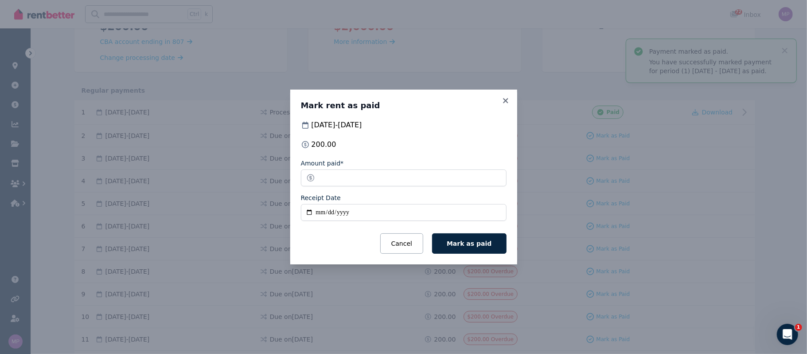
click at [305, 215] on input "Receipt Date" at bounding box center [404, 212] width 206 height 17
type input "**********"
click at [398, 243] on span "Mark as paid" at bounding box center [469, 243] width 45 height 7
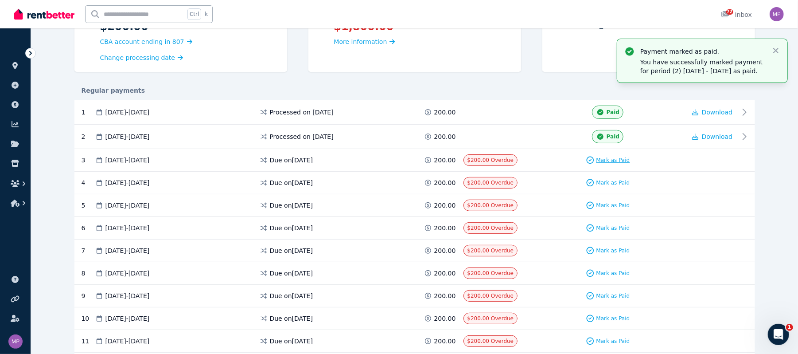
click at [398, 161] on span "Mark as Paid" at bounding box center [613, 159] width 34 height 7
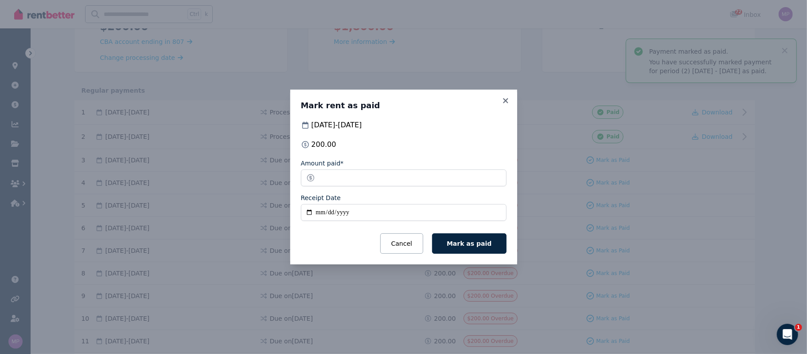
click at [309, 214] on input "Receipt Date" at bounding box center [404, 212] width 206 height 17
type input "**********"
click at [398, 242] on span "Mark as paid" at bounding box center [469, 243] width 45 height 7
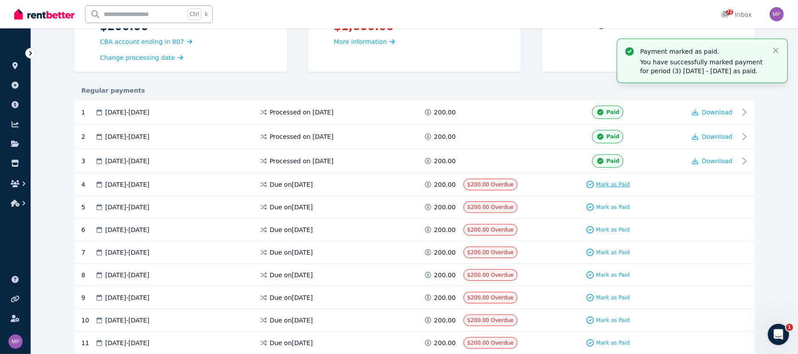
click at [398, 186] on span "Mark as Paid" at bounding box center [613, 184] width 34 height 7
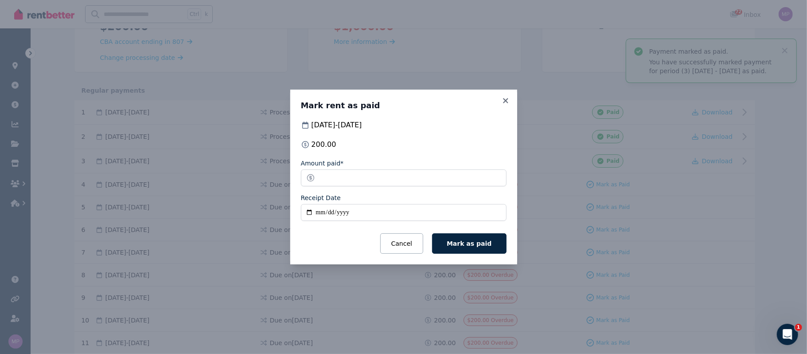
click at [311, 212] on input "Receipt Date" at bounding box center [404, 212] width 206 height 17
type input "**********"
click at [398, 244] on span "Mark as paid" at bounding box center [469, 243] width 45 height 7
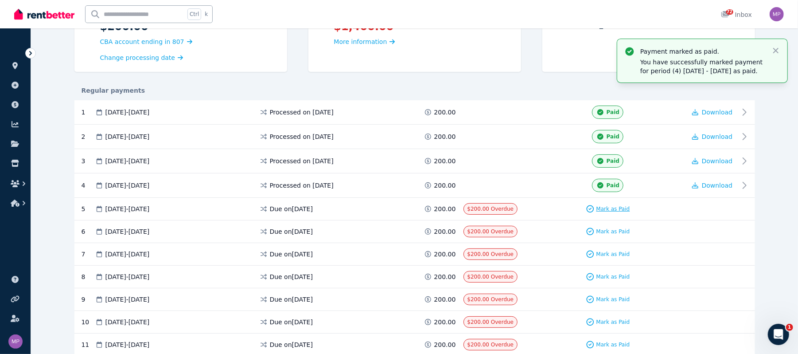
click at [398, 210] on span "Mark as Paid" at bounding box center [613, 208] width 34 height 7
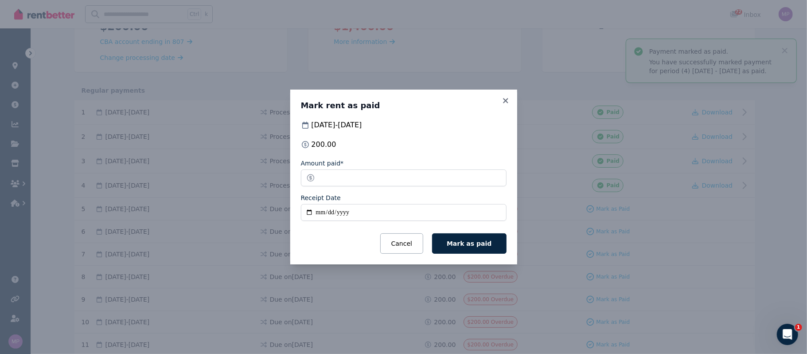
click at [305, 211] on input "Receipt Date" at bounding box center [404, 212] width 206 height 17
type input "**********"
click at [398, 243] on span "Mark as paid" at bounding box center [469, 243] width 45 height 7
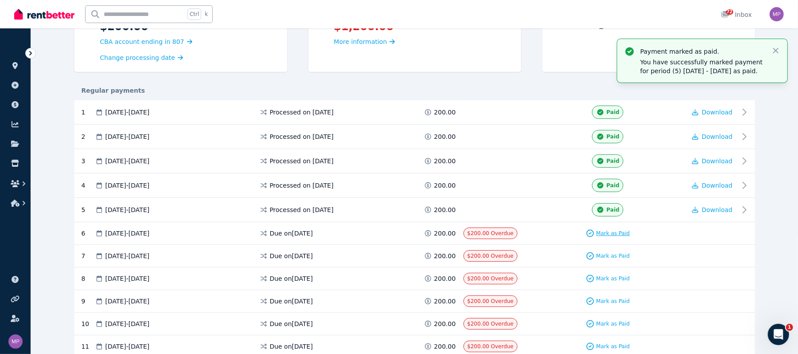
click at [398, 233] on span "Mark as Paid" at bounding box center [613, 233] width 34 height 7
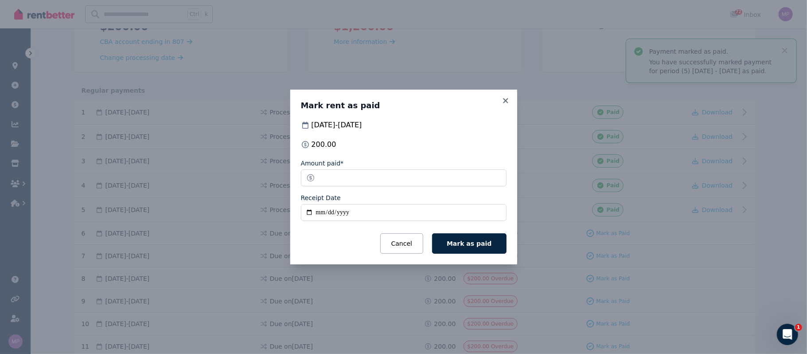
click at [309, 214] on input "Receipt Date" at bounding box center [404, 212] width 206 height 17
type input "**********"
click at [398, 245] on span "Mark as paid" at bounding box center [469, 243] width 45 height 7
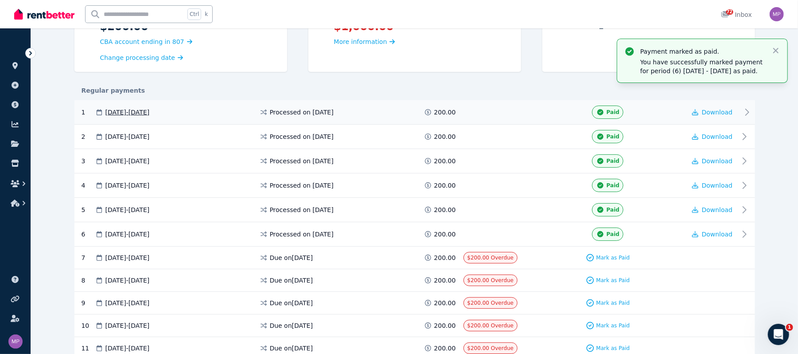
click at [398, 112] on span "Paid" at bounding box center [613, 112] width 13 height 7
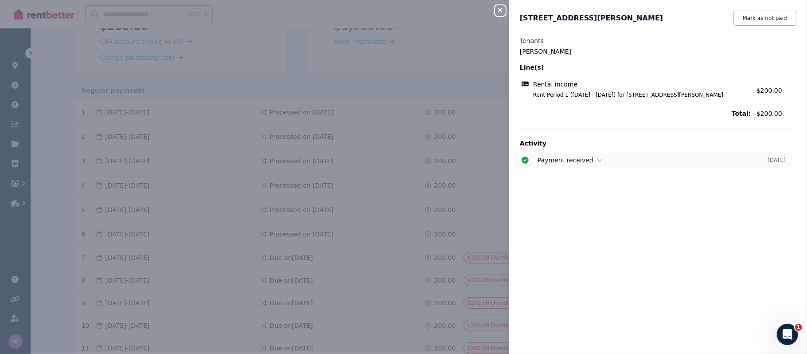
click at [398, 162] on span "Payment received" at bounding box center [566, 159] width 56 height 7
click at [398, 159] on time "[DATE]" at bounding box center [777, 159] width 18 height 7
click at [398, 18] on button "Mark as not paid" at bounding box center [764, 18] width 63 height 15
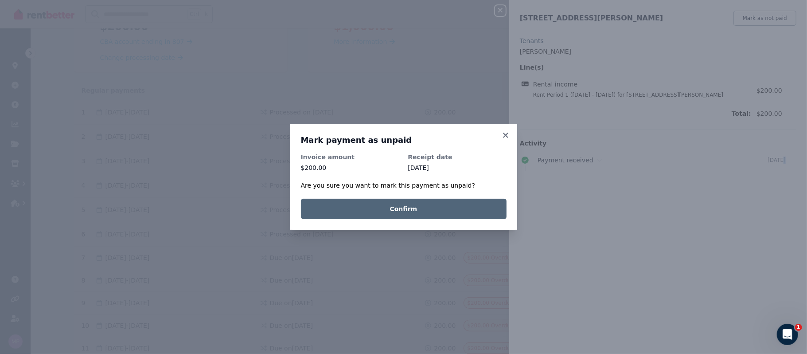
click at [398, 207] on button "Confirm" at bounding box center [404, 209] width 206 height 20
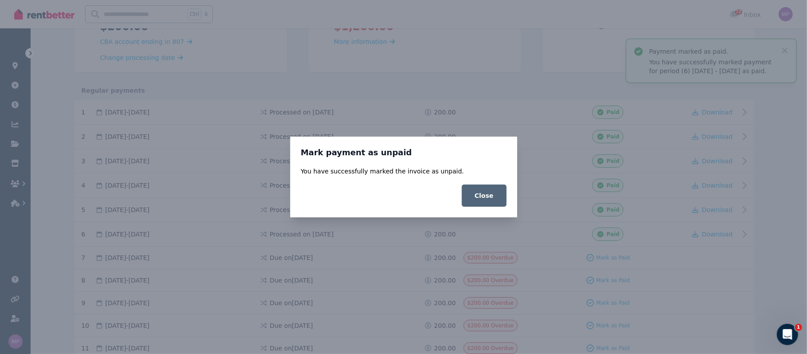
click at [398, 194] on button "Close" at bounding box center [484, 195] width 45 height 22
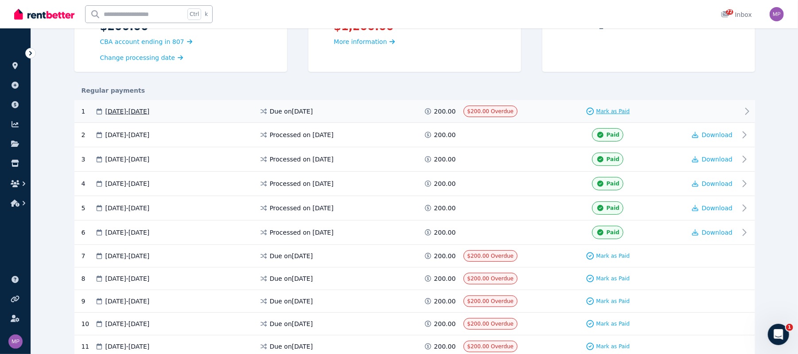
click at [398, 111] on span "Mark as Paid" at bounding box center [613, 111] width 34 height 7
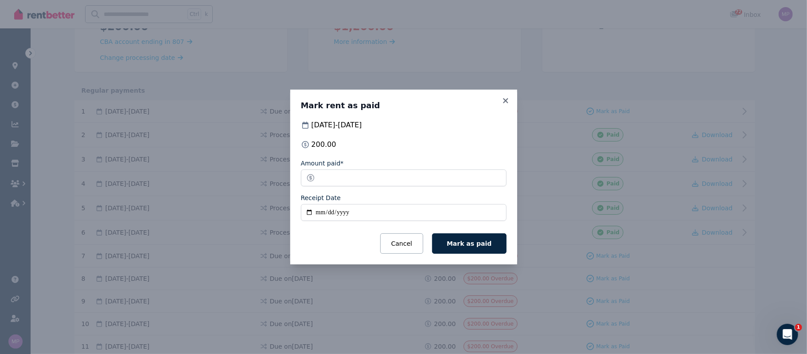
click at [309, 209] on input "Receipt Date" at bounding box center [404, 212] width 206 height 17
type input "**********"
click at [398, 245] on span "Mark as paid" at bounding box center [469, 243] width 45 height 7
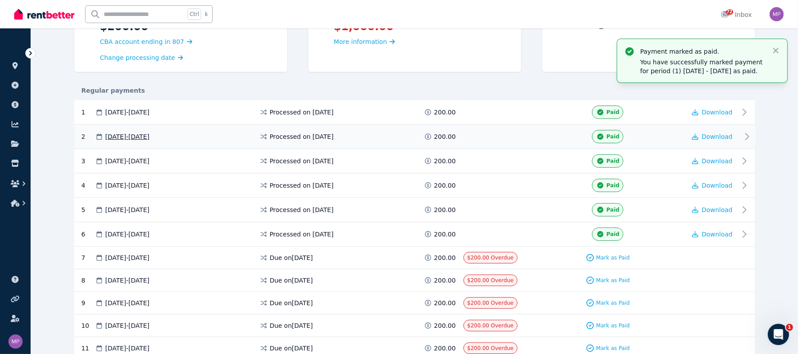
click at [398, 136] on span "Paid" at bounding box center [613, 136] width 13 height 7
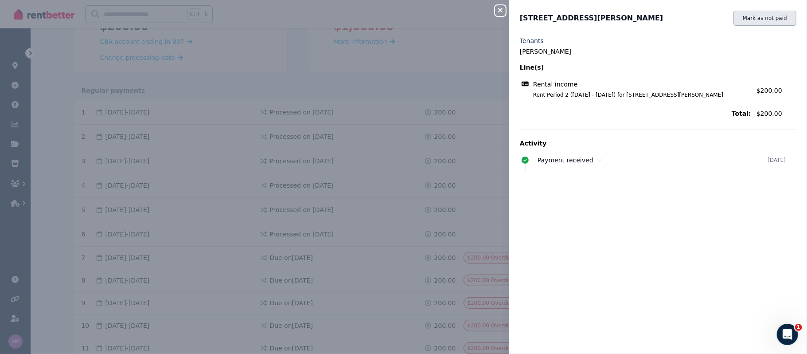
click at [398, 18] on button "Mark as not paid" at bounding box center [764, 18] width 63 height 15
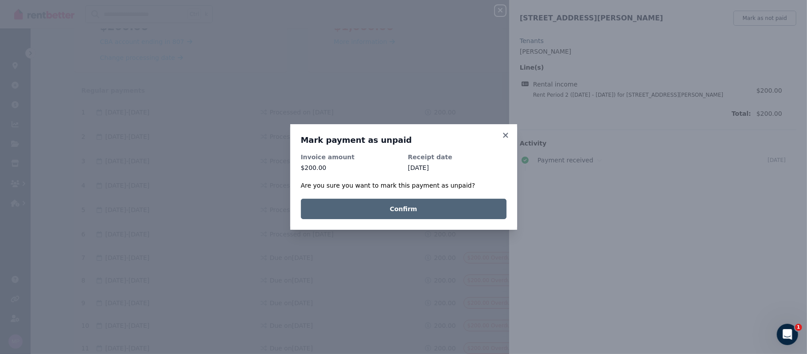
click at [398, 211] on button "Confirm" at bounding box center [404, 209] width 206 height 20
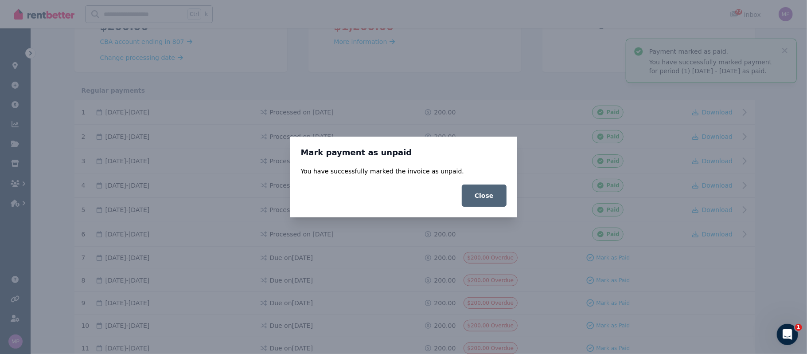
click at [398, 194] on button "Close" at bounding box center [484, 195] width 45 height 22
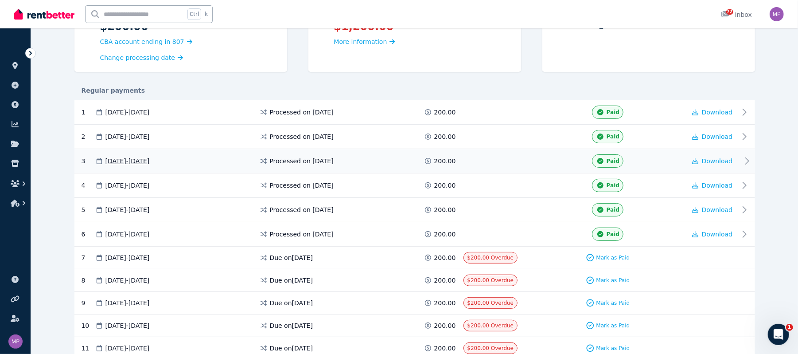
click at [398, 162] on icon at bounding box center [600, 161] width 9 height 6
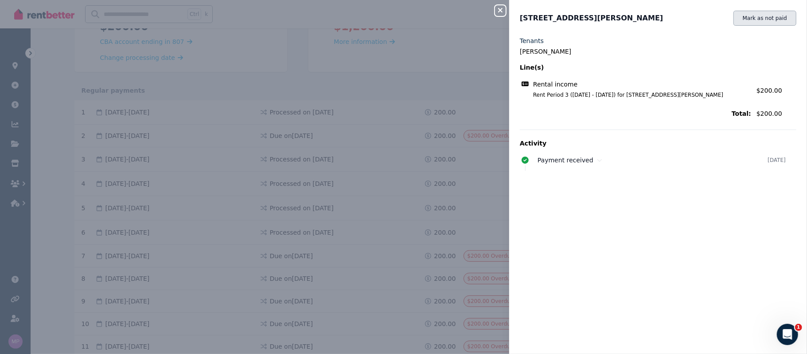
click at [398, 18] on button "Mark as not paid" at bounding box center [764, 18] width 63 height 15
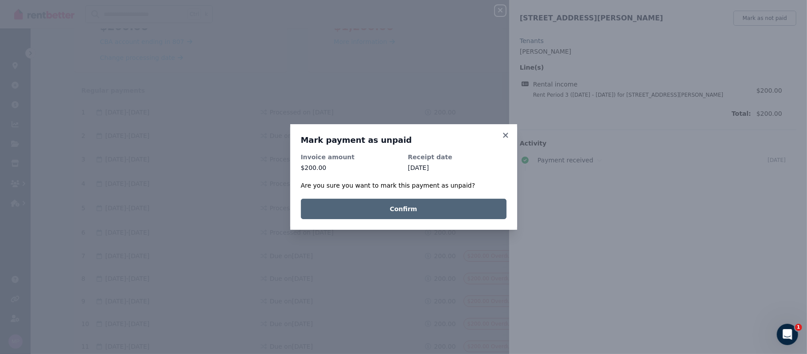
click at [398, 209] on button "Confirm" at bounding box center [404, 209] width 206 height 20
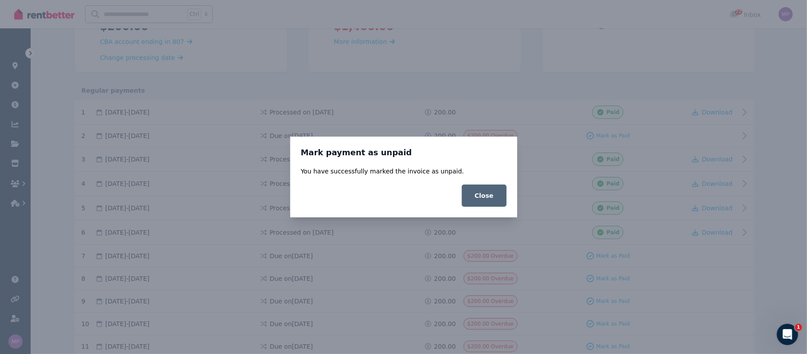
click at [398, 188] on button "Close" at bounding box center [484, 195] width 45 height 22
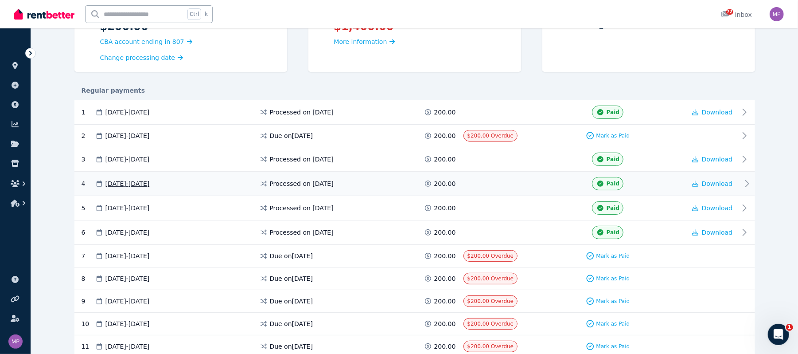
click at [398, 183] on icon at bounding box center [600, 183] width 6 height 6
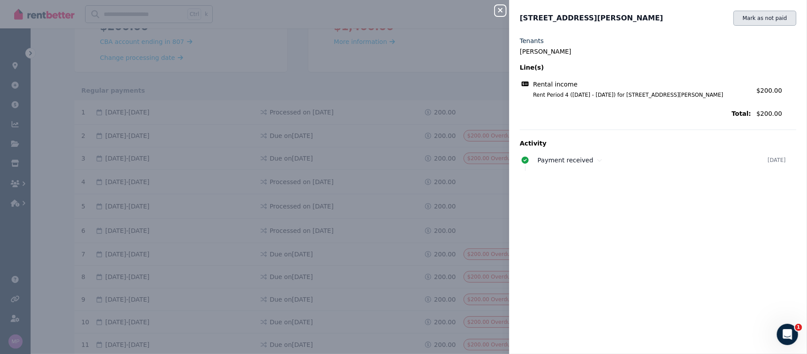
click at [398, 16] on button "Mark as not paid" at bounding box center [764, 18] width 63 height 15
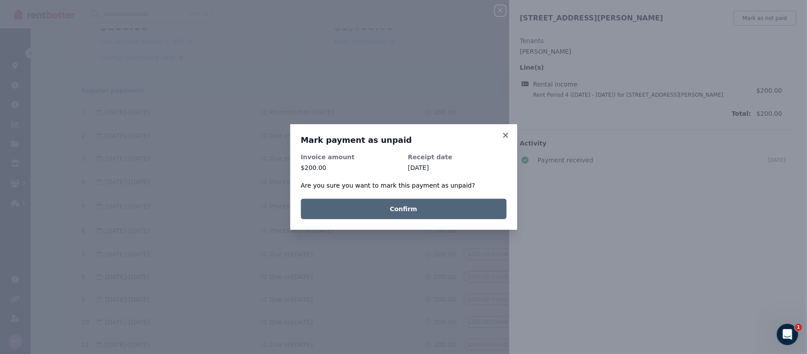
click at [398, 208] on button "Confirm" at bounding box center [404, 209] width 206 height 20
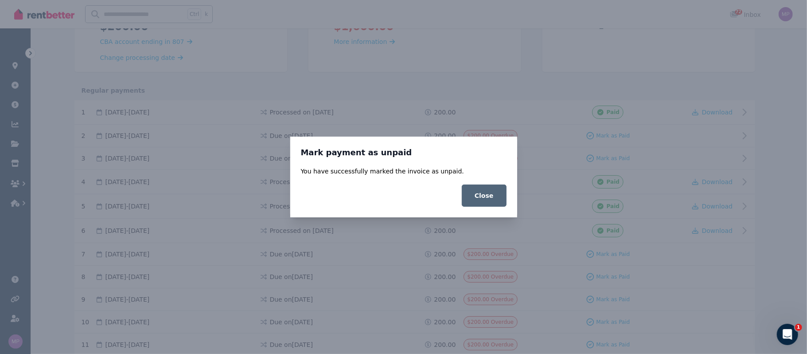
click at [398, 196] on button "Close" at bounding box center [484, 195] width 45 height 22
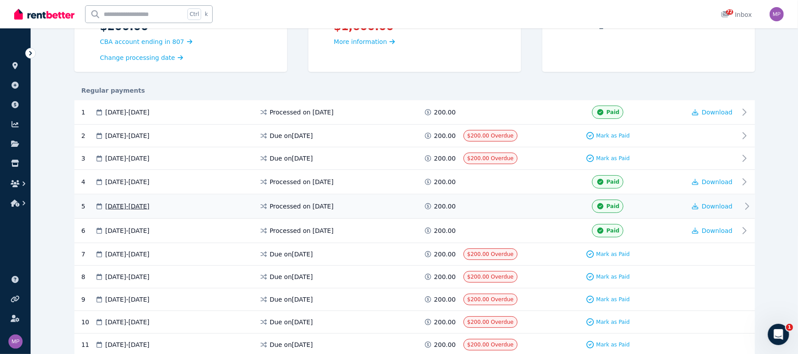
click at [398, 207] on div "Paid" at bounding box center [607, 205] width 31 height 13
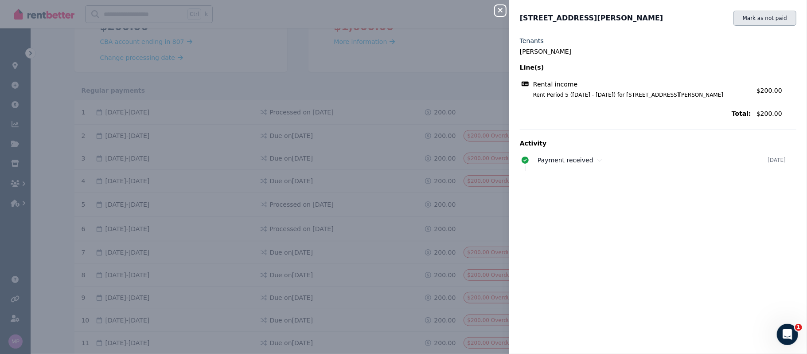
click at [398, 18] on button "Mark as not paid" at bounding box center [764, 18] width 63 height 15
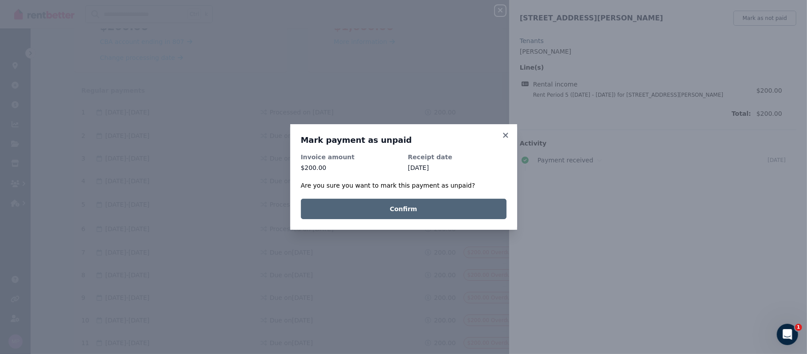
click at [398, 208] on button "Confirm" at bounding box center [404, 209] width 206 height 20
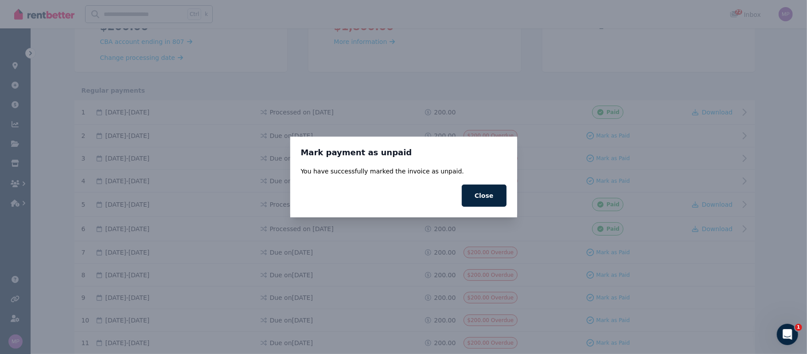
drag, startPoint x: 490, startPoint y: 201, endPoint x: 503, endPoint y: 205, distance: 13.0
click at [398, 200] on button "Close" at bounding box center [484, 195] width 45 height 22
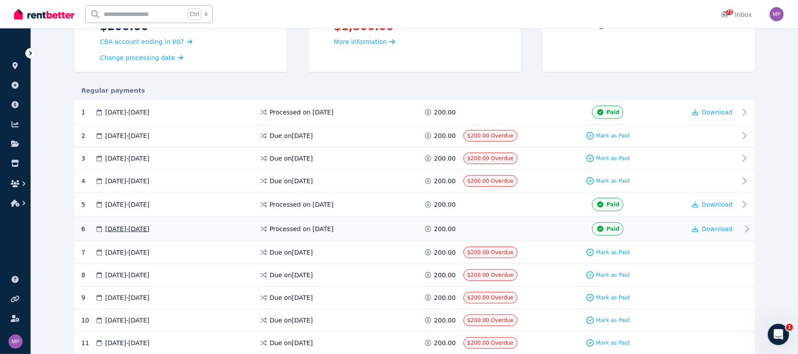
click at [398, 228] on icon at bounding box center [600, 229] width 9 height 6
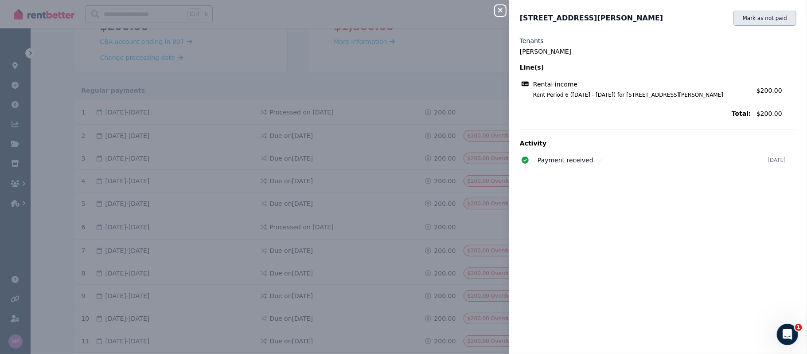
click at [398, 20] on button "Mark as not paid" at bounding box center [764, 18] width 63 height 15
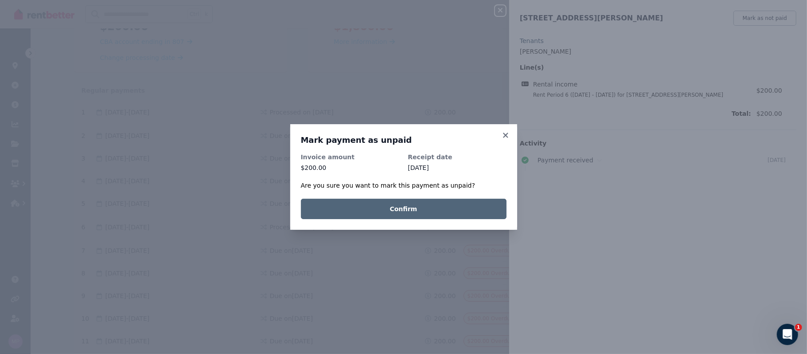
click at [398, 213] on button "Confirm" at bounding box center [404, 209] width 206 height 20
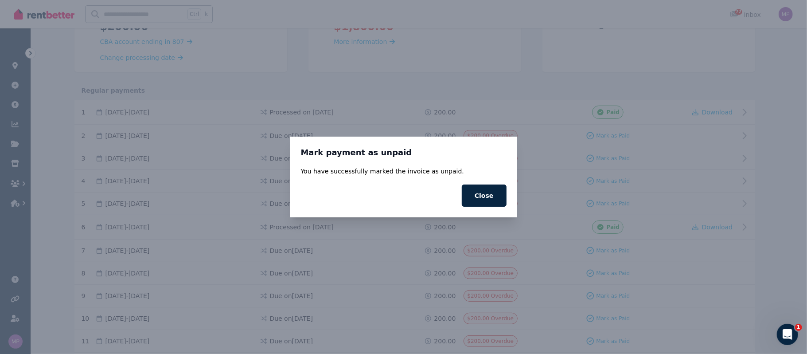
click at [398, 191] on button "Close" at bounding box center [484, 195] width 45 height 22
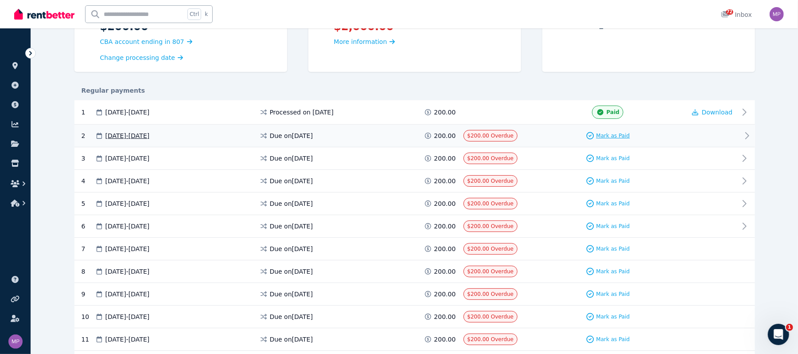
click at [398, 135] on span "Mark as Paid" at bounding box center [613, 135] width 34 height 7
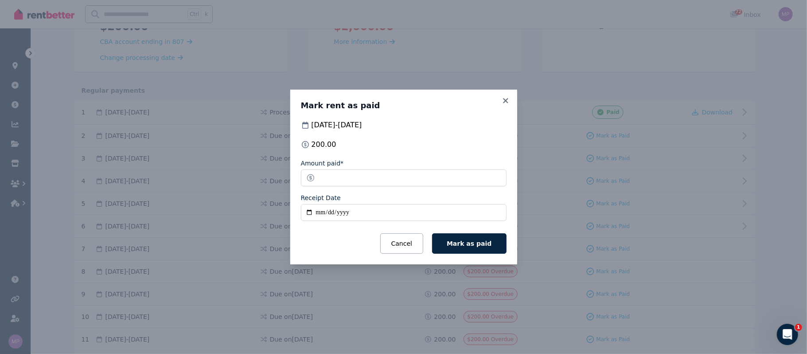
click at [308, 213] on input "Receipt Date" at bounding box center [404, 212] width 206 height 17
type input "**********"
click at [398, 245] on span "Mark as paid" at bounding box center [469, 243] width 45 height 7
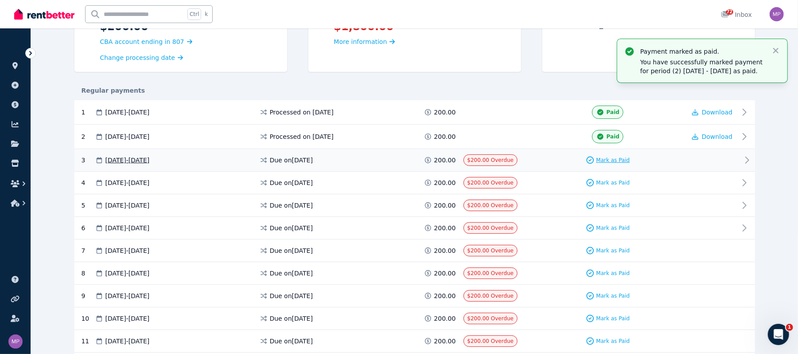
click at [398, 158] on span "Mark as Paid" at bounding box center [613, 159] width 34 height 7
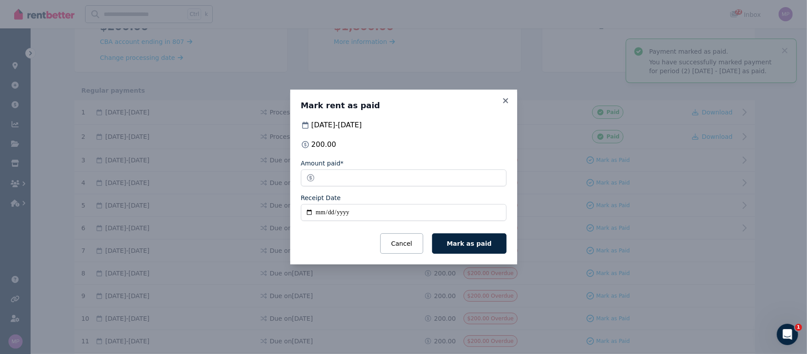
click at [309, 211] on input "Receipt Date" at bounding box center [404, 212] width 206 height 17
type input "**********"
click at [398, 244] on span "Mark as paid" at bounding box center [469, 243] width 45 height 7
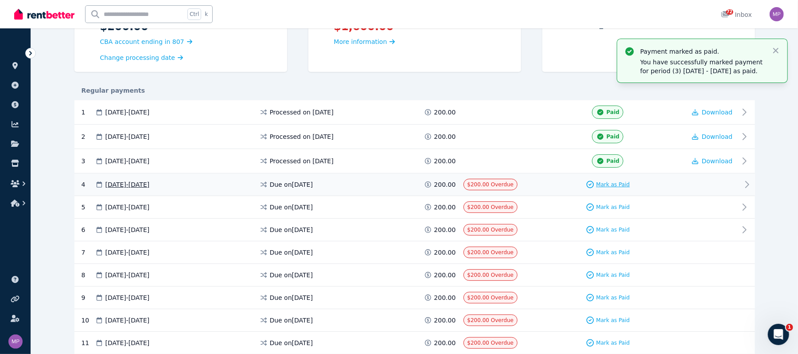
click at [398, 183] on span "Mark as Paid" at bounding box center [613, 184] width 34 height 7
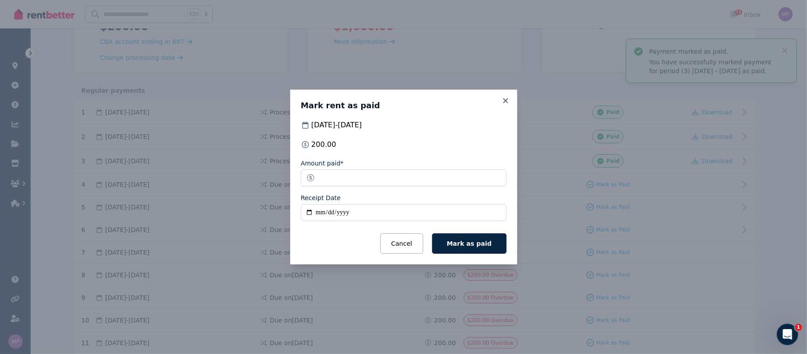
click at [311, 214] on input "Receipt Date" at bounding box center [404, 212] width 206 height 17
type input "**********"
click at [398, 247] on span "Mark as paid" at bounding box center [469, 243] width 45 height 7
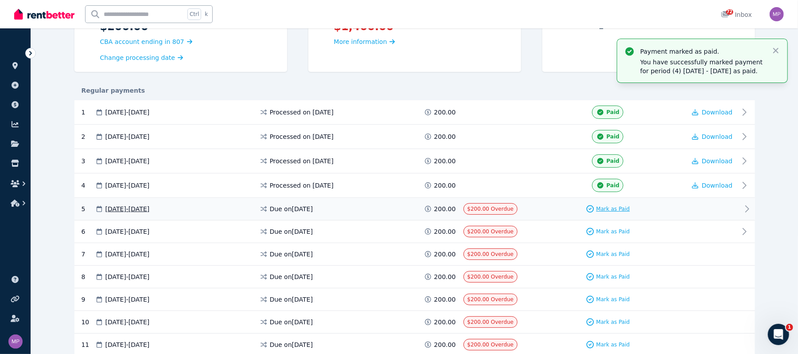
click at [398, 211] on span "Mark as Paid" at bounding box center [613, 208] width 34 height 7
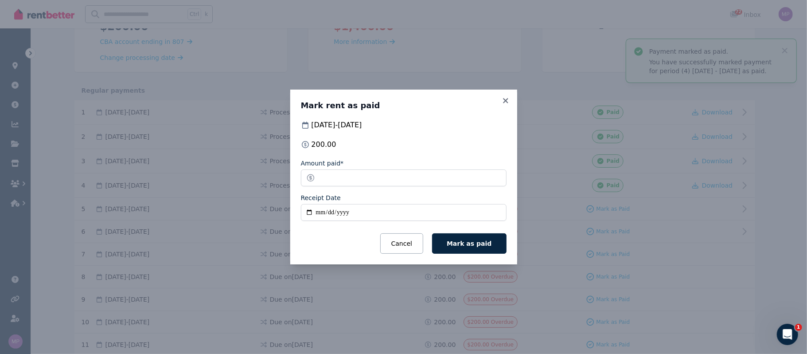
click at [309, 210] on input "Receipt Date" at bounding box center [404, 212] width 206 height 17
type input "**********"
click at [398, 247] on button "Mark as paid" at bounding box center [469, 243] width 74 height 20
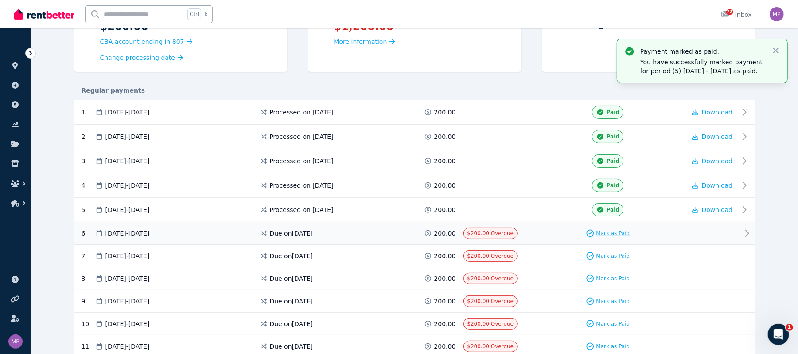
click at [398, 233] on span "Mark as Paid" at bounding box center [613, 233] width 34 height 7
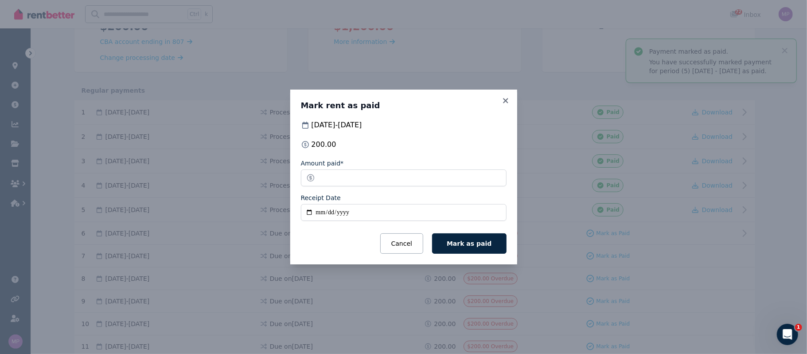
click at [326, 211] on input "Receipt Date" at bounding box center [404, 212] width 206 height 17
click at [312, 211] on input "Receipt Date" at bounding box center [404, 212] width 206 height 17
type input "**********"
click at [398, 245] on span "Mark as paid" at bounding box center [469, 243] width 45 height 7
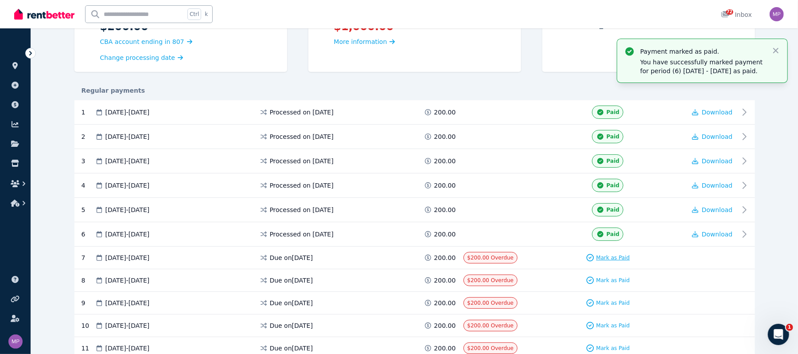
click at [398, 260] on span "Mark as Paid" at bounding box center [613, 257] width 34 height 7
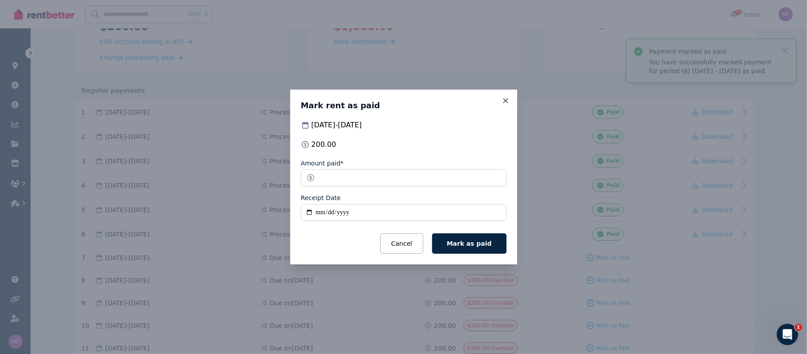
click at [308, 214] on input "Receipt Date" at bounding box center [404, 212] width 206 height 17
type input "**********"
click at [398, 245] on span "Mark as paid" at bounding box center [469, 243] width 45 height 7
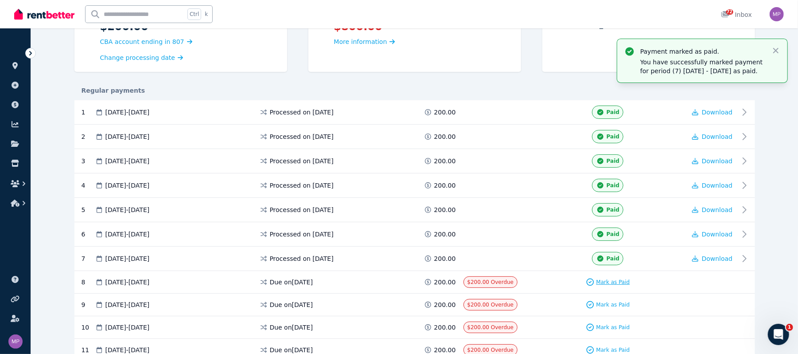
click at [398, 286] on div "Mark as Paid" at bounding box center [608, 281] width 44 height 9
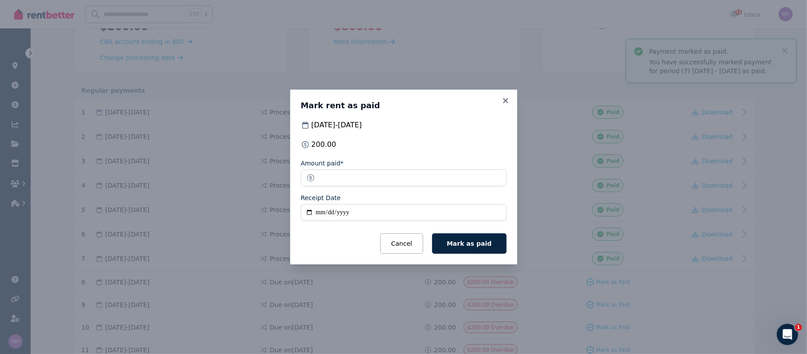
click at [308, 207] on input "Receipt Date" at bounding box center [404, 212] width 206 height 17
click at [308, 210] on input "Receipt Date" at bounding box center [404, 212] width 206 height 17
type input "**********"
click at [398, 245] on span "Mark as paid" at bounding box center [469, 243] width 45 height 7
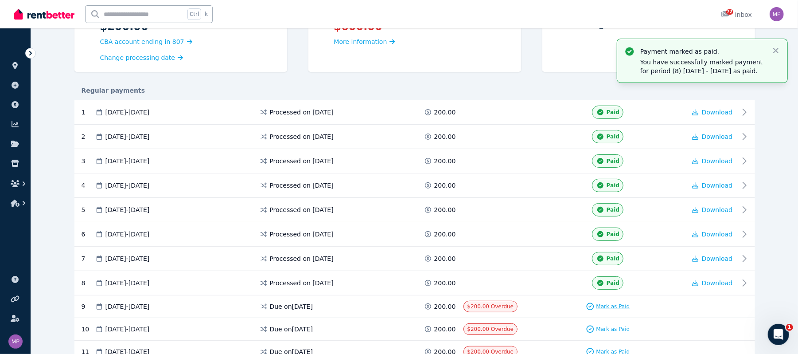
click at [398, 309] on span "Mark as Paid" at bounding box center [613, 306] width 34 height 7
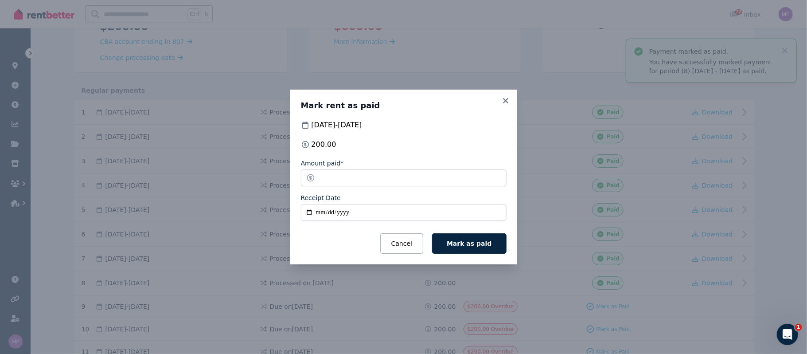
click at [325, 210] on input "Receipt Date" at bounding box center [404, 212] width 206 height 17
click at [309, 212] on input "Receipt Date" at bounding box center [404, 212] width 206 height 17
type input "**********"
click at [398, 242] on span "Mark as paid" at bounding box center [469, 243] width 45 height 7
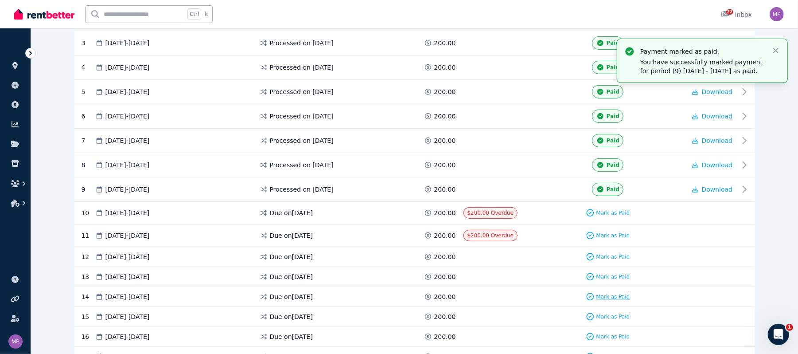
scroll to position [236, 0]
click at [398, 215] on span "Mark as Paid" at bounding box center [613, 212] width 34 height 7
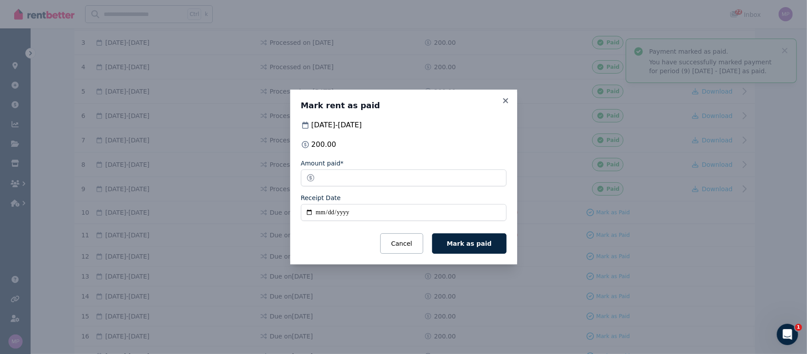
click at [309, 213] on input "Receipt Date" at bounding box center [404, 212] width 206 height 17
type input "**********"
click at [398, 242] on span "Mark as paid" at bounding box center [469, 243] width 45 height 7
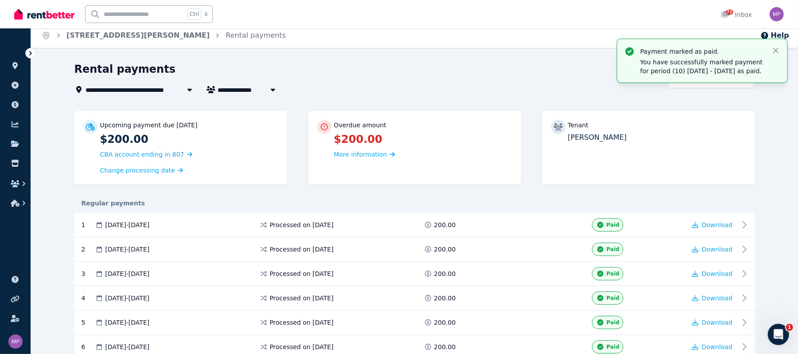
scroll to position [0, 0]
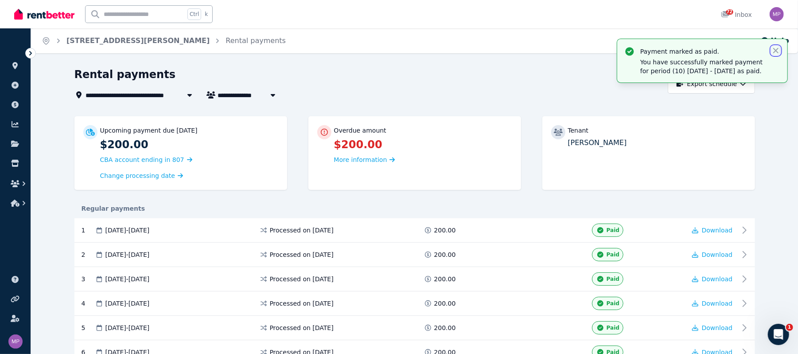
click at [398, 47] on icon "button" at bounding box center [775, 50] width 9 height 9
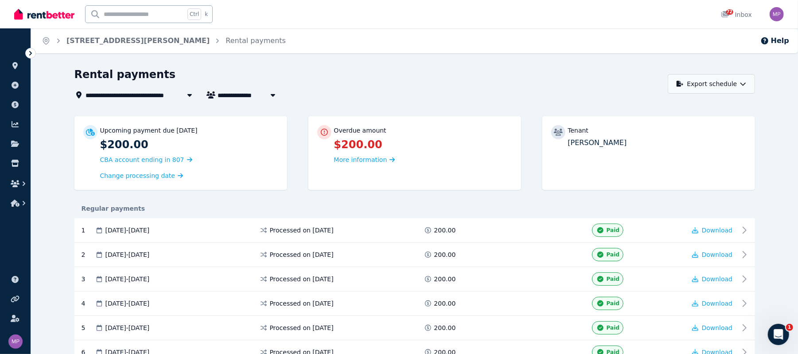
click at [398, 89] on button "Export schedule" at bounding box center [711, 83] width 87 height 19
click at [398, 108] on div "PDF" at bounding box center [711, 106] width 75 height 9
